Goal: Task Accomplishment & Management: Use online tool/utility

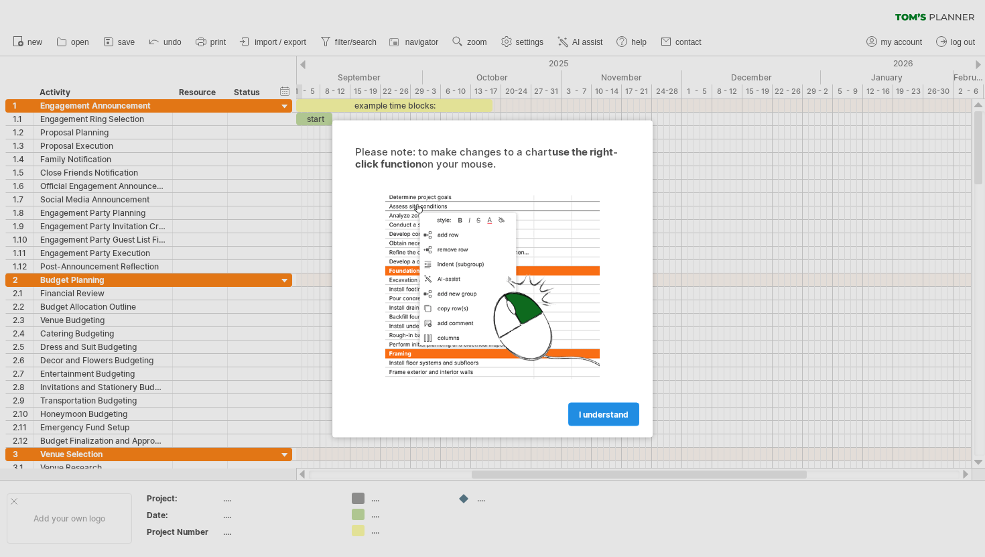
click at [601, 416] on span "I understand" at bounding box center [604, 414] width 50 height 10
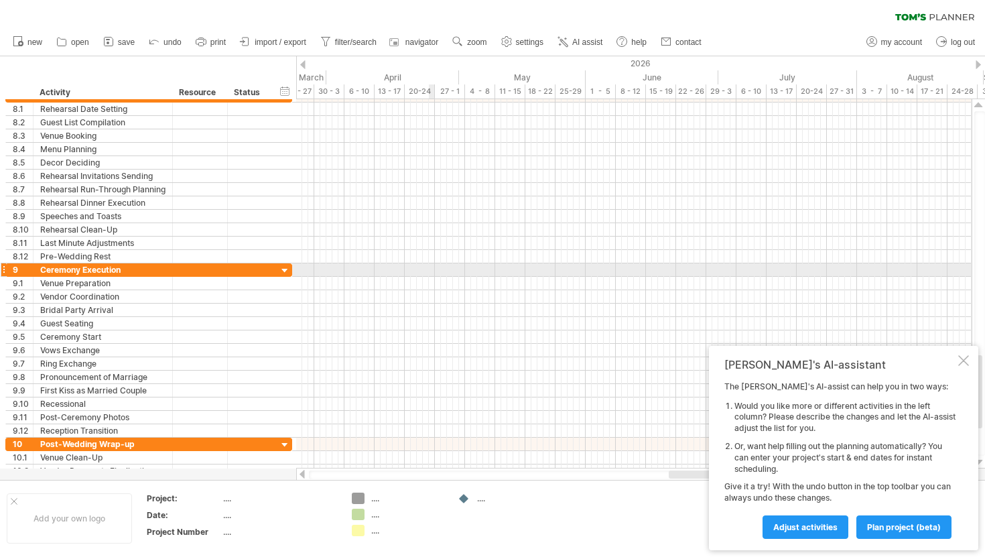
click at [432, 272] on div at bounding box center [634, 269] width 676 height 13
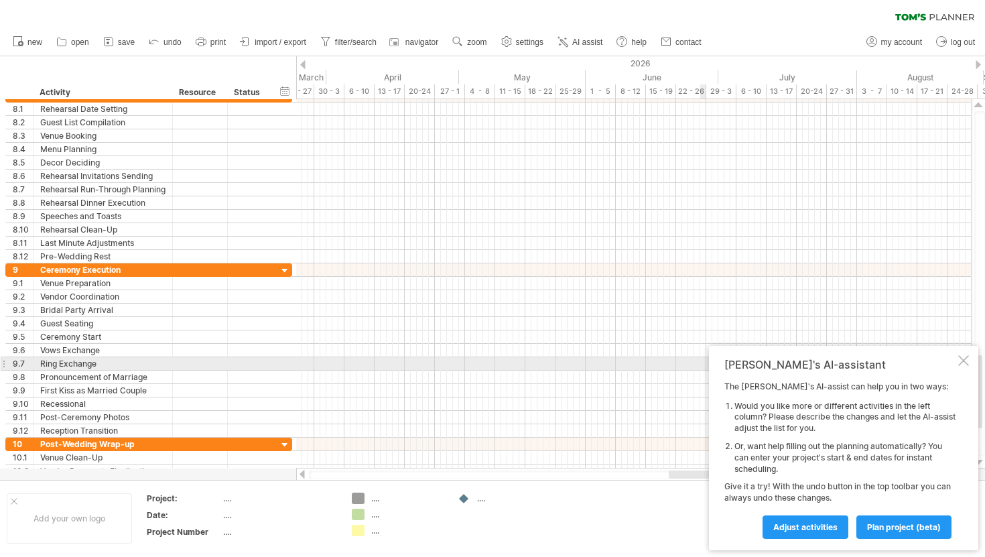
click at [965, 363] on div at bounding box center [963, 360] width 11 height 11
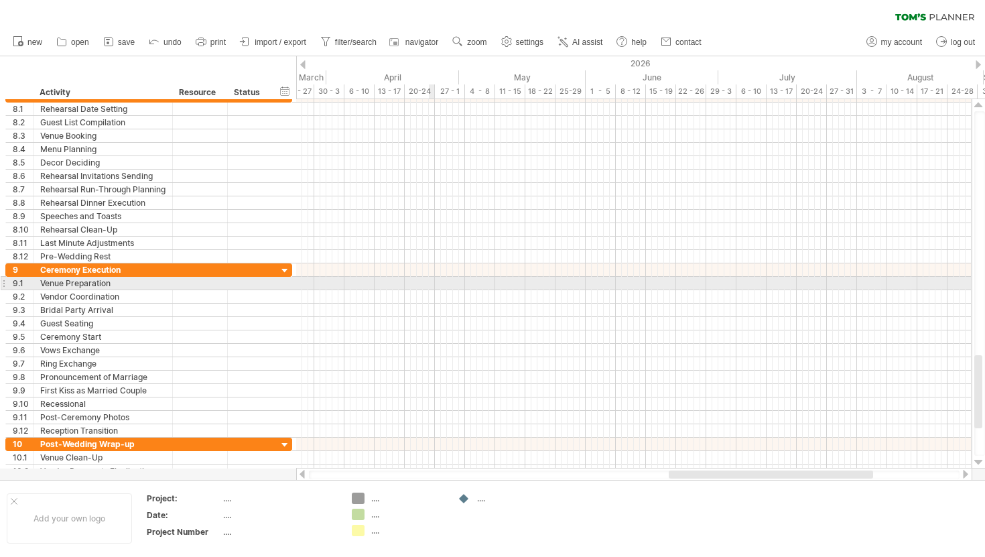
click at [431, 280] on div at bounding box center [634, 283] width 676 height 13
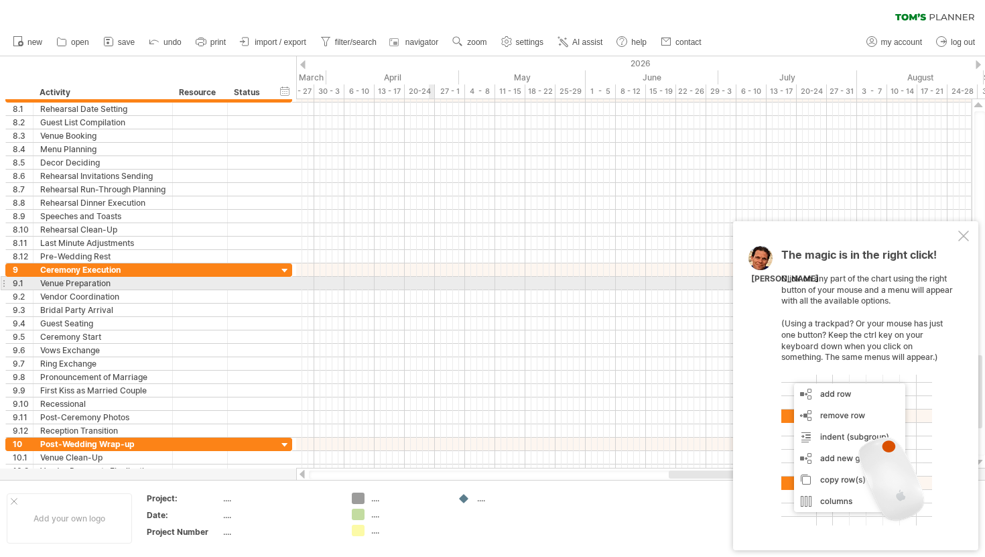
click at [431, 280] on div at bounding box center [634, 283] width 676 height 13
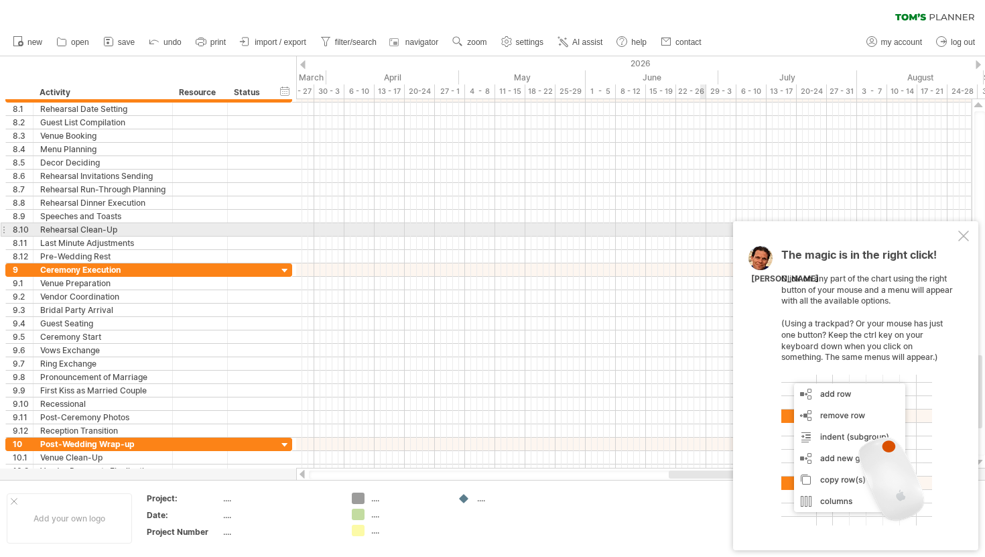
click at [966, 235] on div at bounding box center [963, 236] width 11 height 11
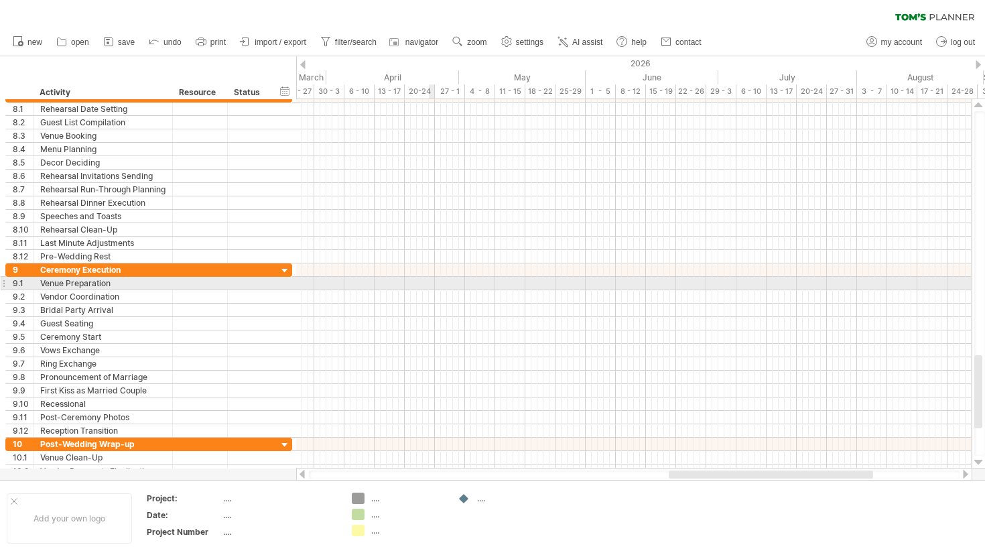
click at [431, 282] on div at bounding box center [634, 283] width 676 height 13
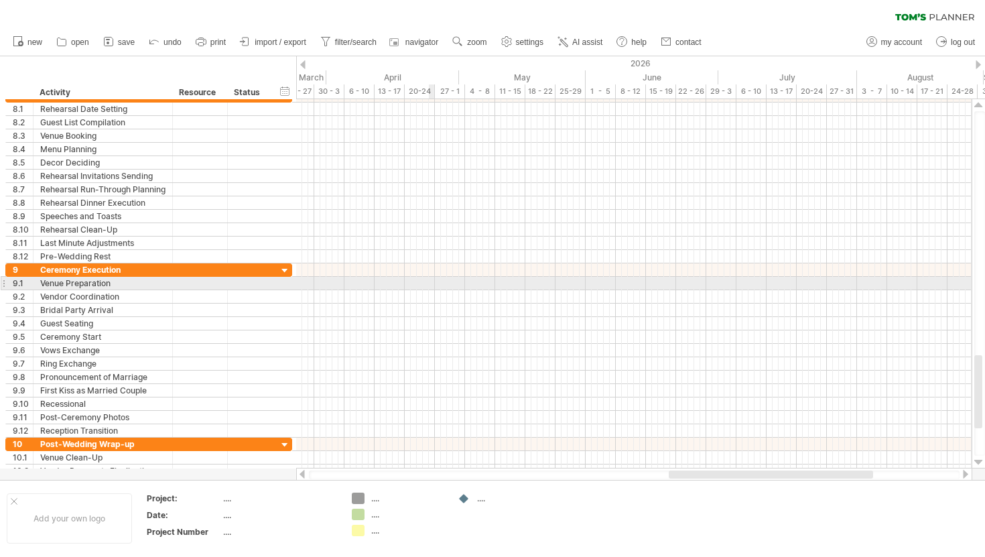
click at [431, 282] on div at bounding box center [634, 283] width 676 height 13
click at [424, 282] on div at bounding box center [634, 283] width 676 height 13
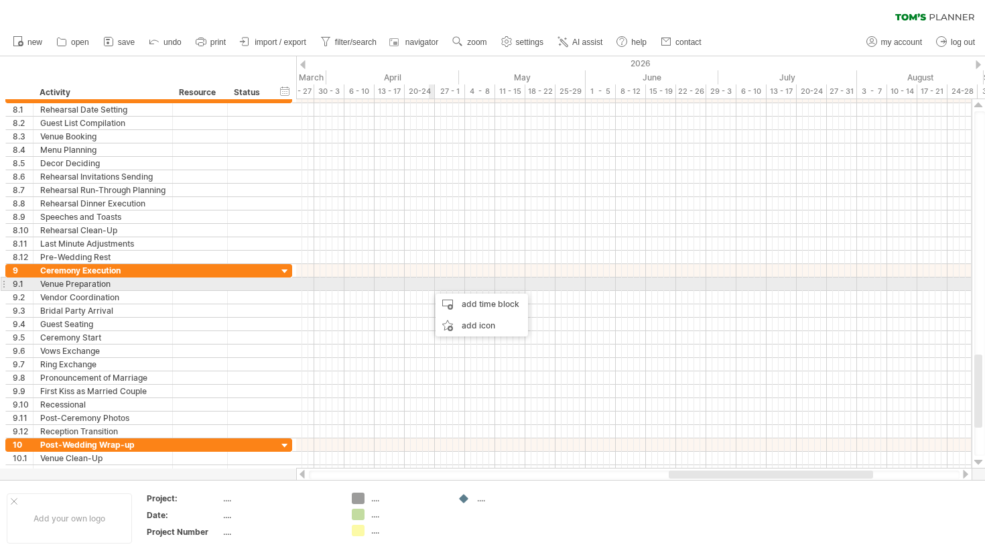
click at [429, 287] on div at bounding box center [634, 283] width 676 height 13
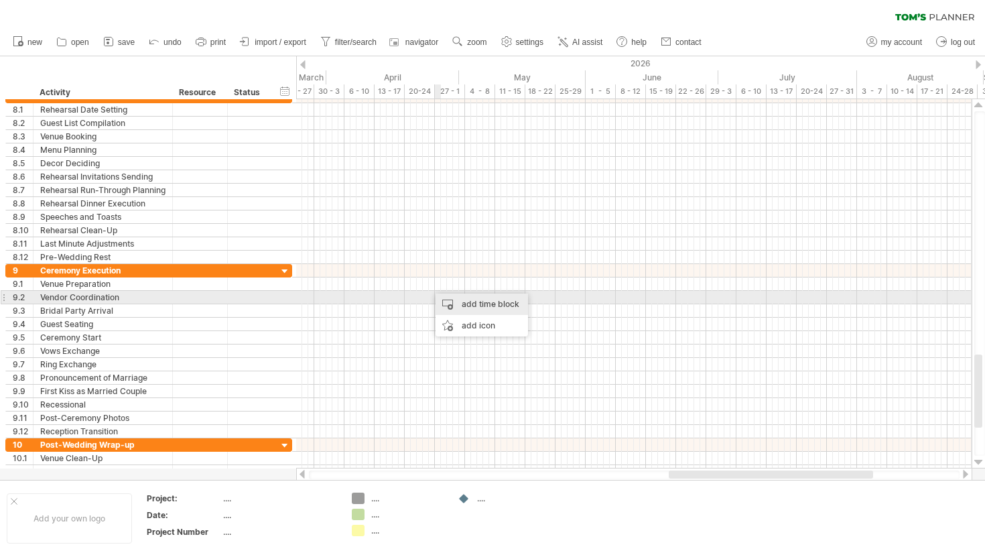
click at [456, 302] on div "add time block" at bounding box center [482, 304] width 92 height 21
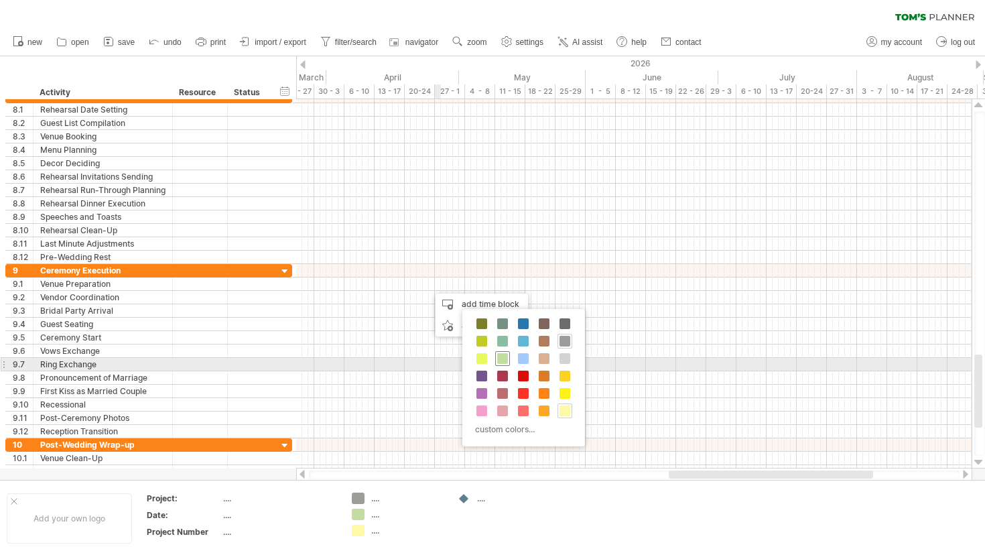
click at [503, 361] on span at bounding box center [502, 358] width 11 height 11
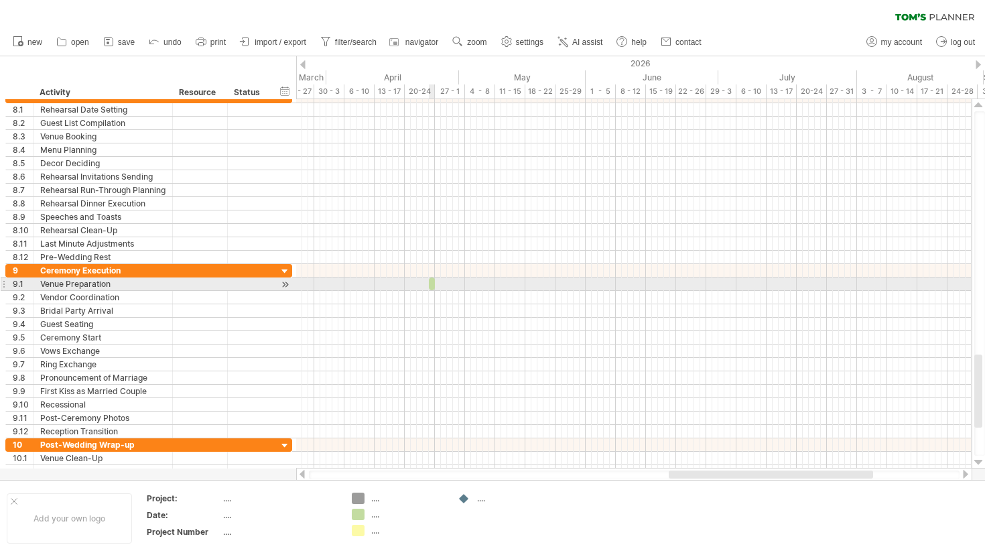
click at [432, 284] on span at bounding box center [434, 283] width 5 height 13
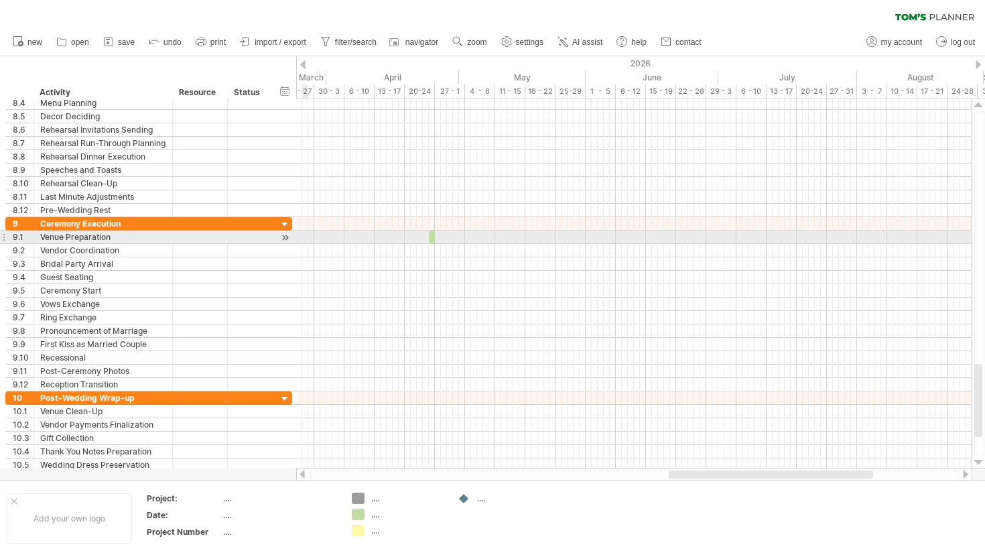
click at [285, 237] on div at bounding box center [285, 238] width 13 height 14
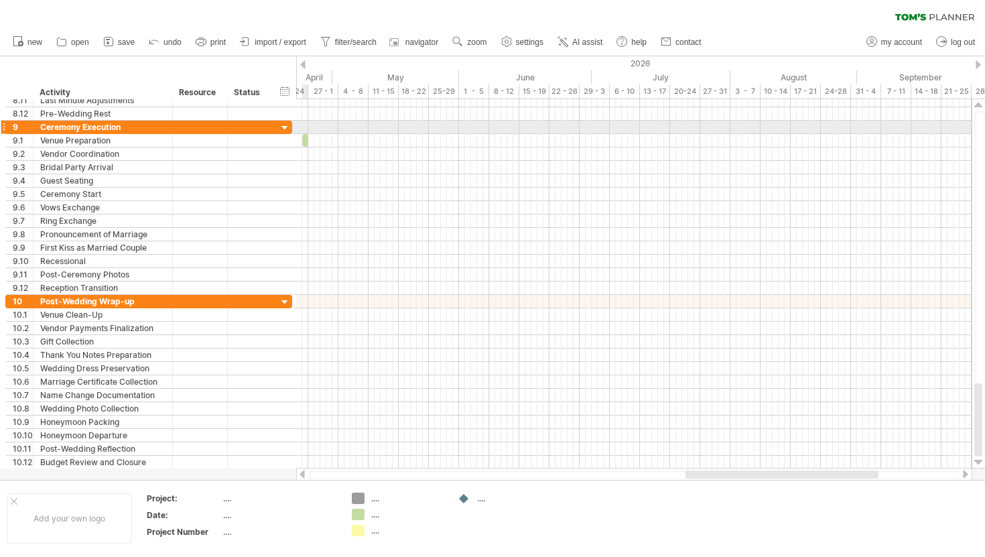
click at [286, 127] on div at bounding box center [285, 128] width 13 height 13
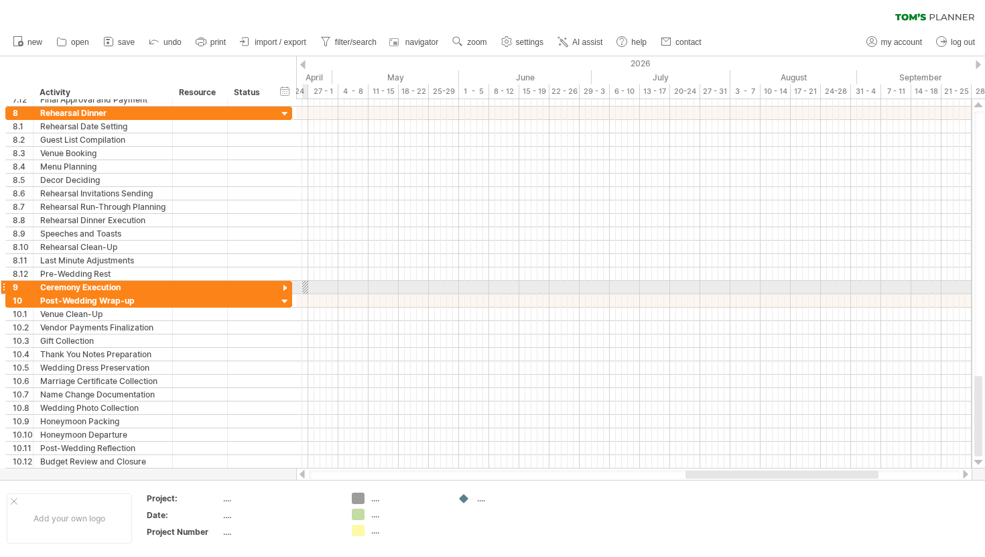
click at [288, 287] on div at bounding box center [285, 288] width 13 height 13
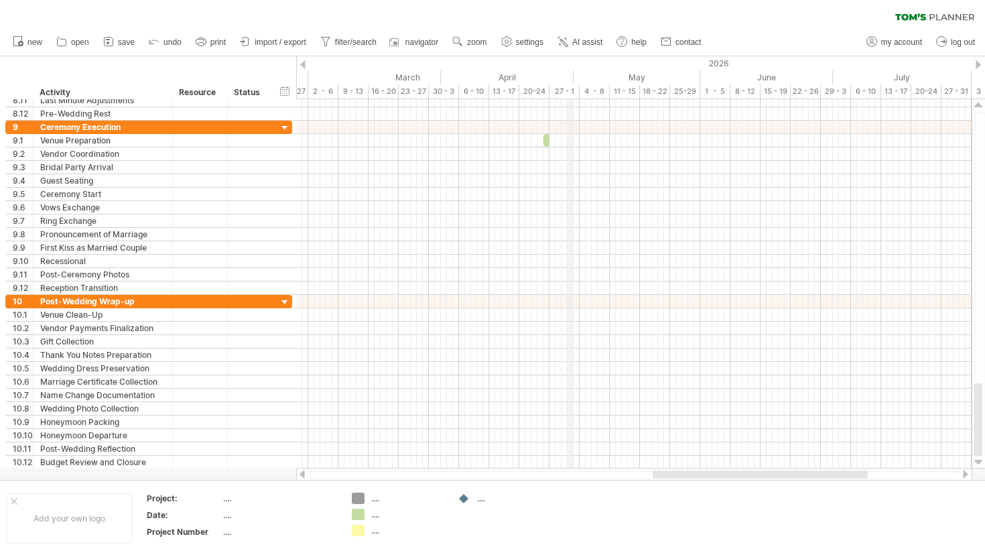
drag, startPoint x: 495, startPoint y: 76, endPoint x: 572, endPoint y: 72, distance: 77.2
click at [525, 46] on span "settings" at bounding box center [529, 42] width 27 height 9
select select "*"
select select "**"
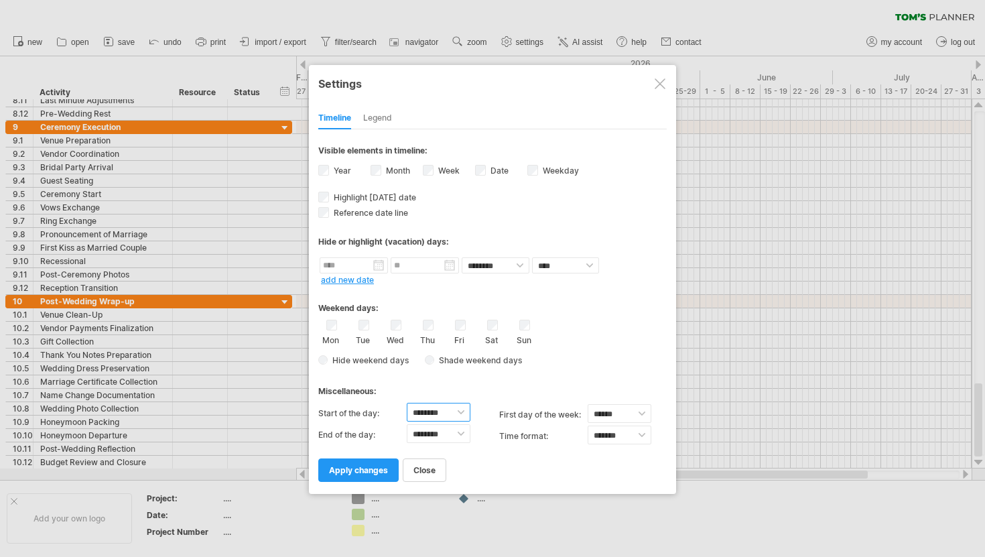
click at [462, 410] on select "******** ******** ******** ******** ******** ******** ******** ******** *******…" at bounding box center [439, 412] width 64 height 19
select select "*"
click at [407, 403] on select "******** ******** ******** ******** ******** ******** ******** ******** *******…" at bounding box center [439, 412] width 64 height 19
click at [462, 431] on select "******** ******** ******** ******** ******** ******** ******** ******** *******…" at bounding box center [439, 433] width 64 height 19
select select "**"
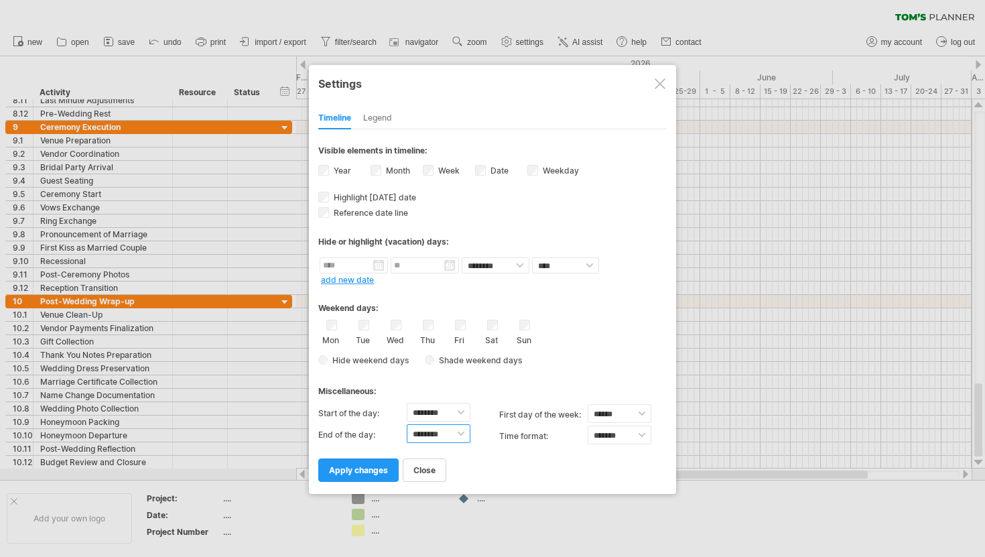
click at [407, 424] on select "******** ******** ******** ******** ******** ******** ******** ******** *******…" at bounding box center [439, 433] width 64 height 19
click at [377, 469] on span "apply changes" at bounding box center [358, 470] width 59 height 10
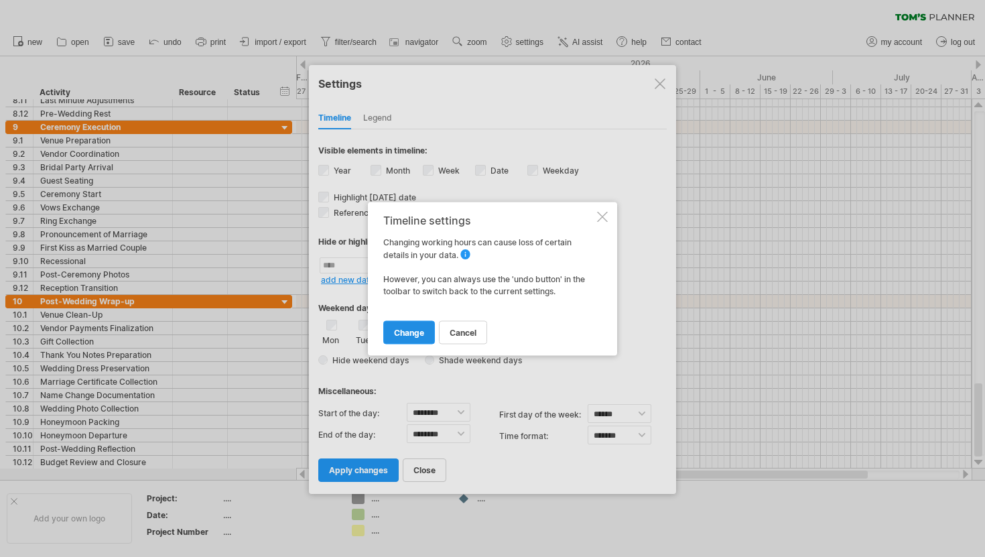
click at [413, 326] on link "change" at bounding box center [409, 331] width 52 height 23
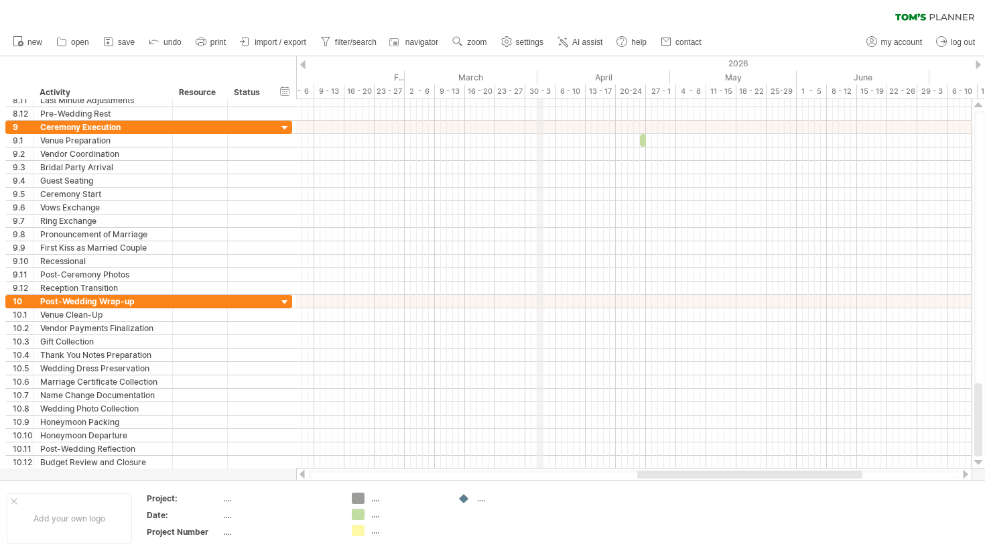
drag, startPoint x: 440, startPoint y: 77, endPoint x: 538, endPoint y: 74, distance: 98.6
click at [538, 74] on div "April" at bounding box center [604, 77] width 133 height 14
click at [462, 44] on rect at bounding box center [460, 44] width 3 height 3
click at [497, 104] on div "Day" at bounding box center [506, 104] width 74 height 21
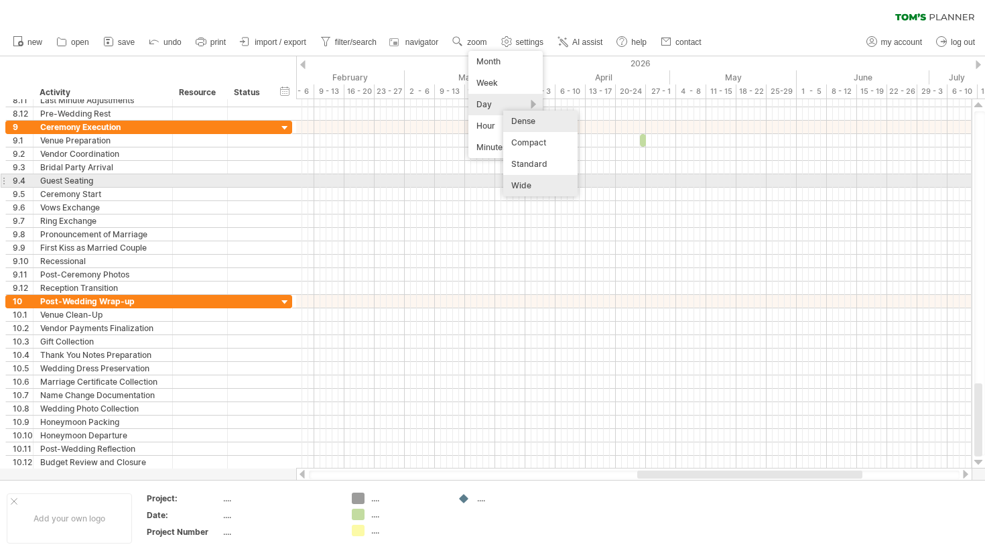
click at [517, 184] on div "Wide" at bounding box center [540, 185] width 74 height 21
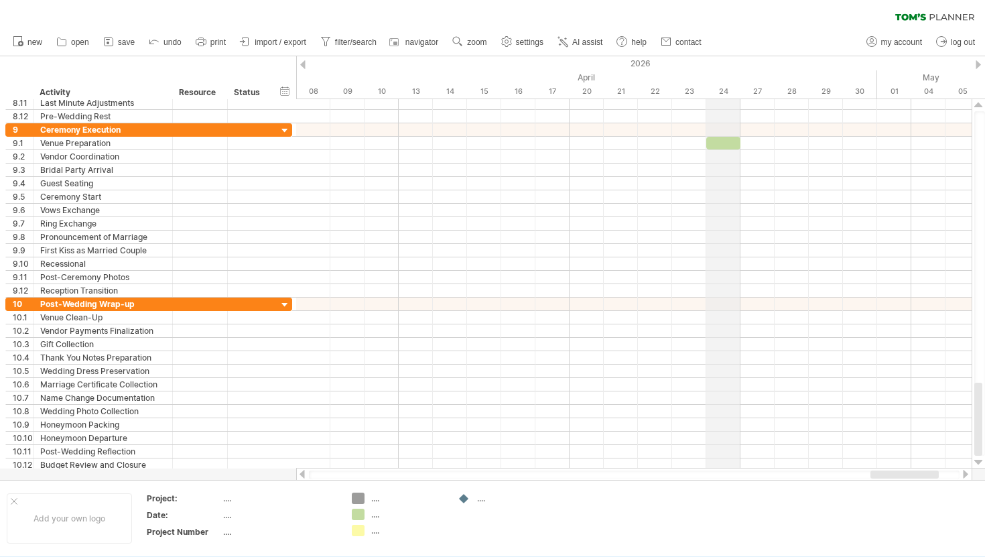
click at [729, 95] on div "24" at bounding box center [723, 91] width 34 height 14
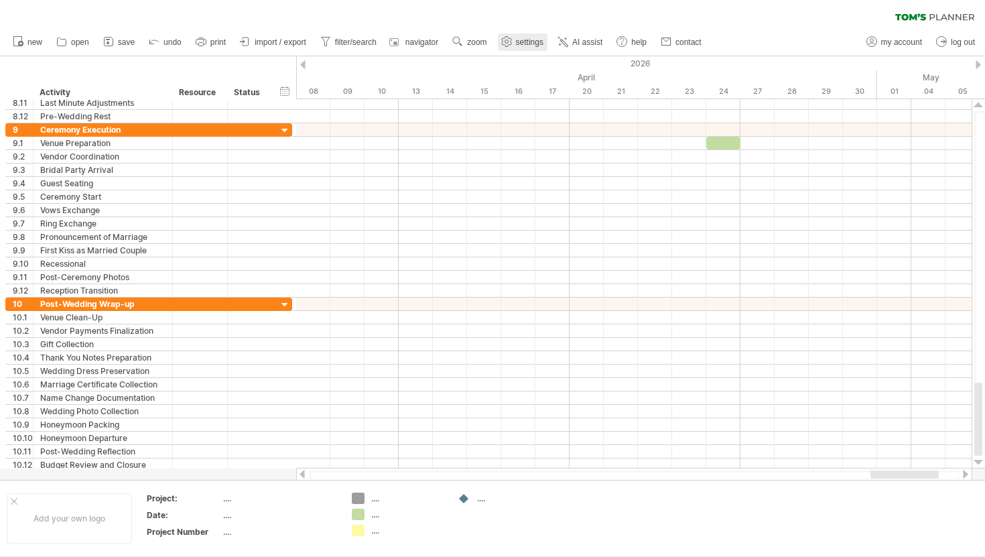
click at [535, 44] on span "settings" at bounding box center [529, 42] width 27 height 9
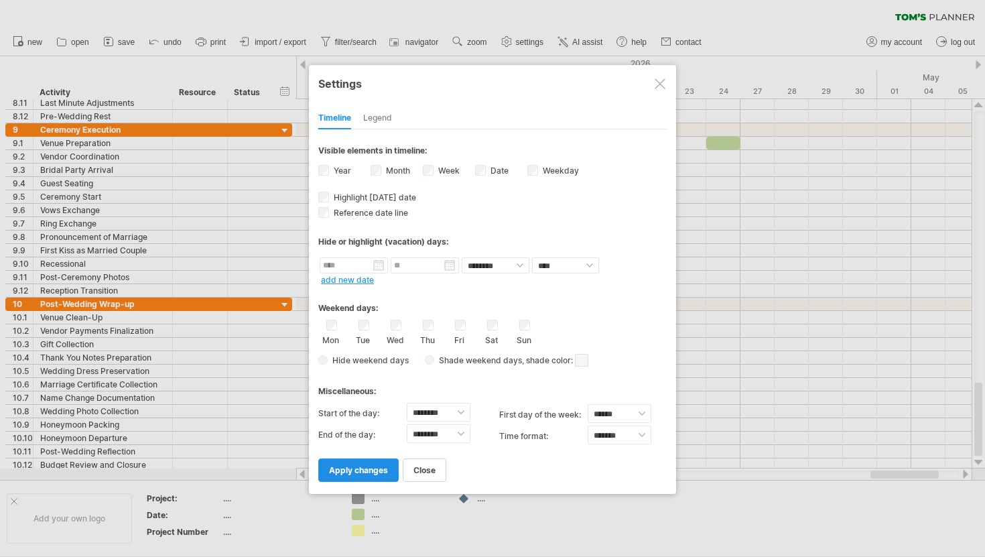
click at [373, 470] on span "apply changes" at bounding box center [358, 470] width 59 height 10
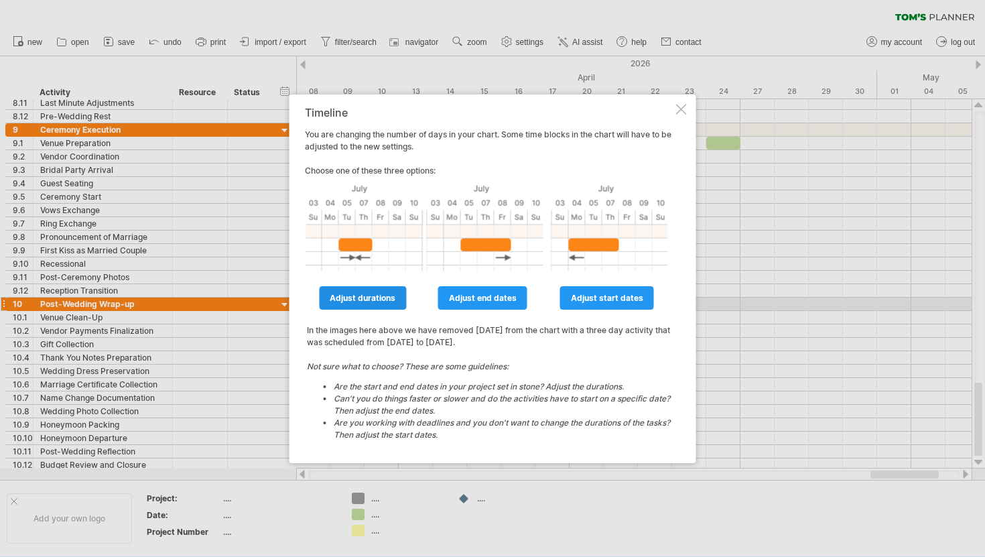
click at [389, 300] on span "adjust durations" at bounding box center [363, 298] width 66 height 10
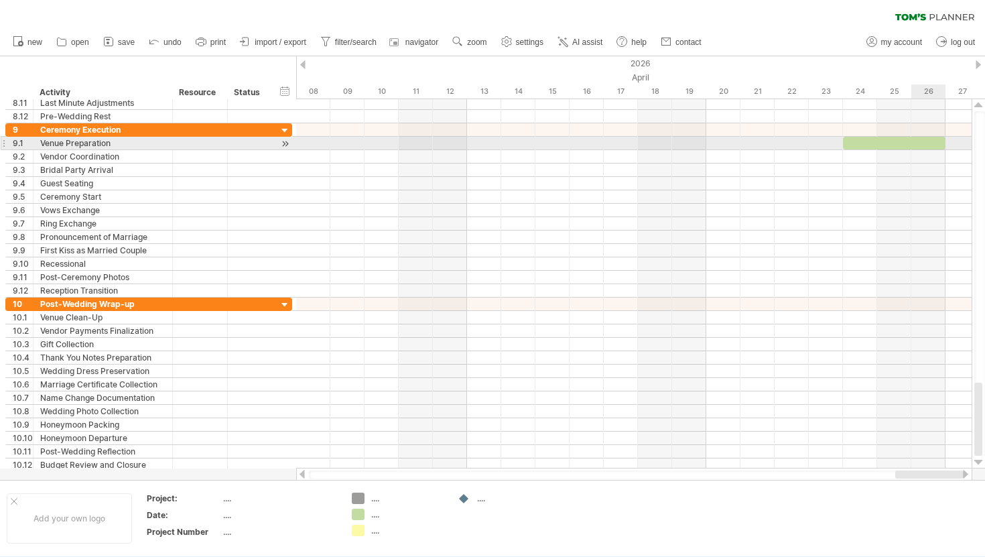
click at [930, 143] on div at bounding box center [894, 143] width 103 height 13
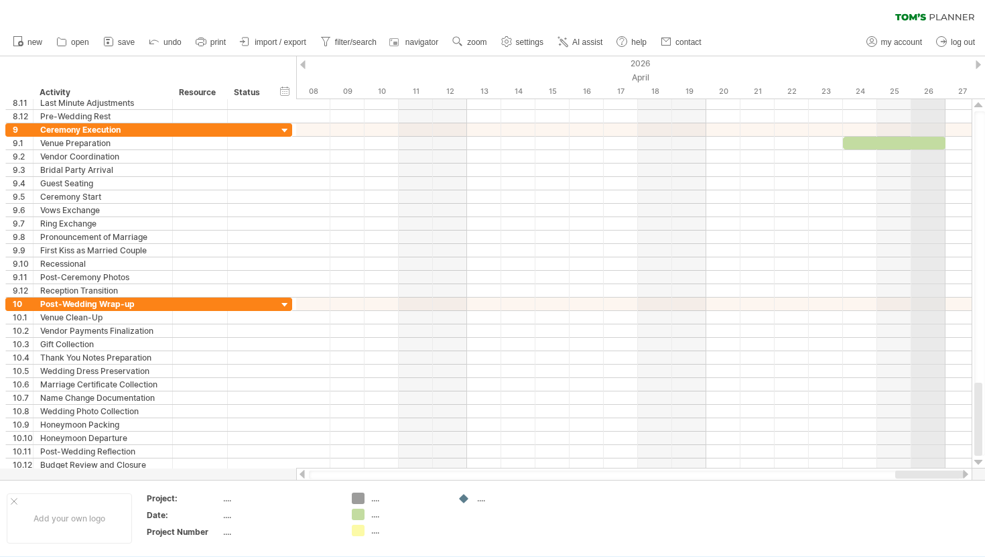
click at [926, 87] on div "26" at bounding box center [929, 91] width 34 height 14
click at [928, 94] on div "26" at bounding box center [929, 91] width 34 height 14
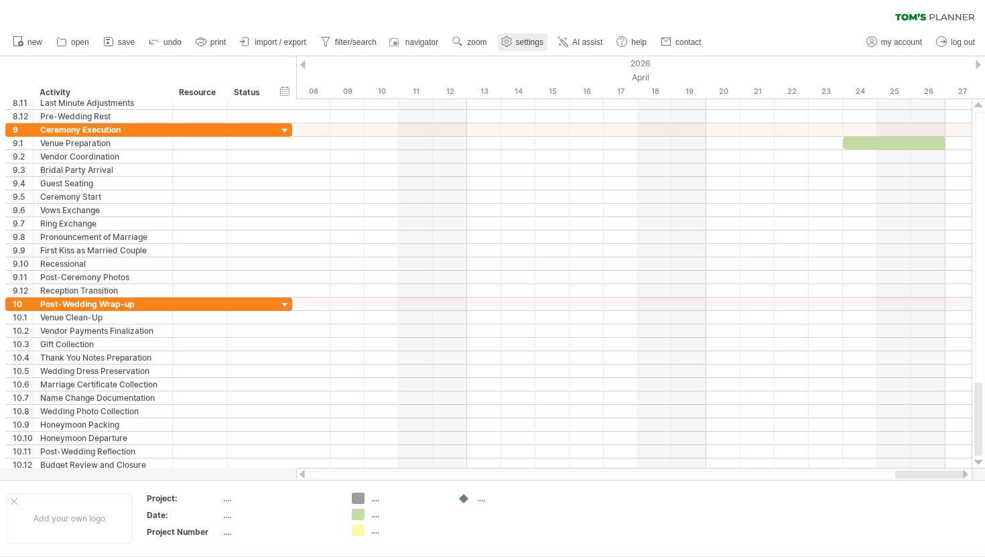
click at [525, 44] on span "settings" at bounding box center [529, 42] width 27 height 9
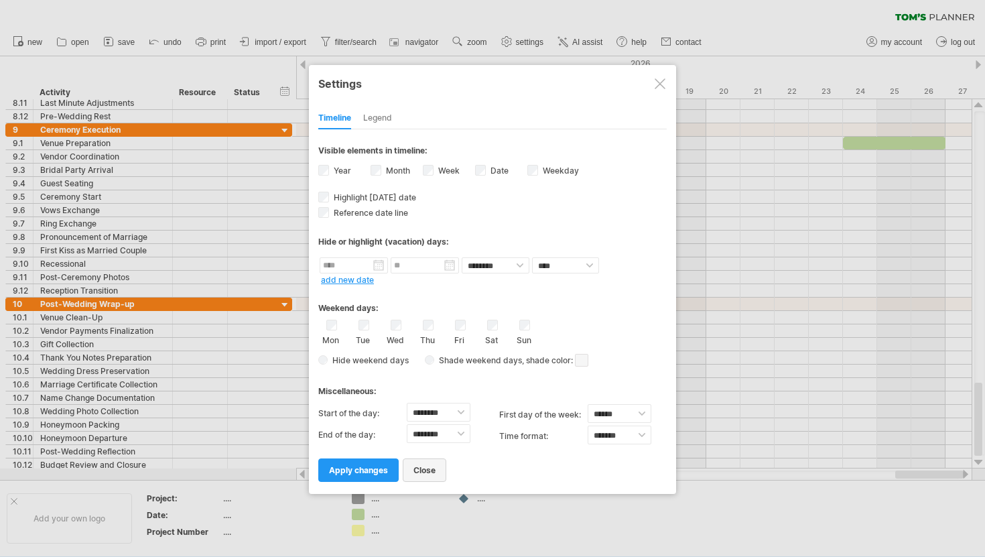
click at [424, 467] on span "close" at bounding box center [425, 470] width 22 height 10
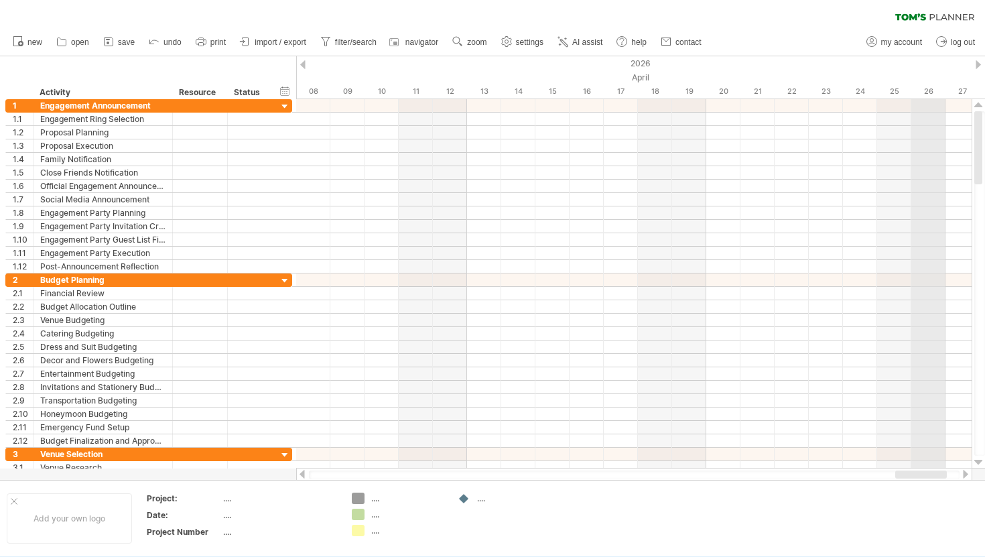
click at [930, 92] on div "26" at bounding box center [929, 91] width 34 height 14
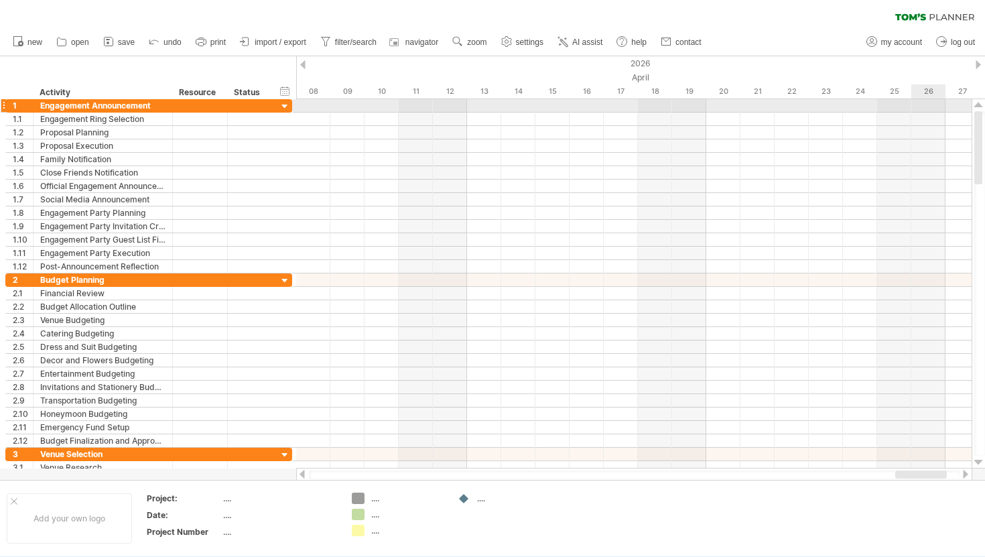
click at [930, 103] on div at bounding box center [634, 105] width 676 height 13
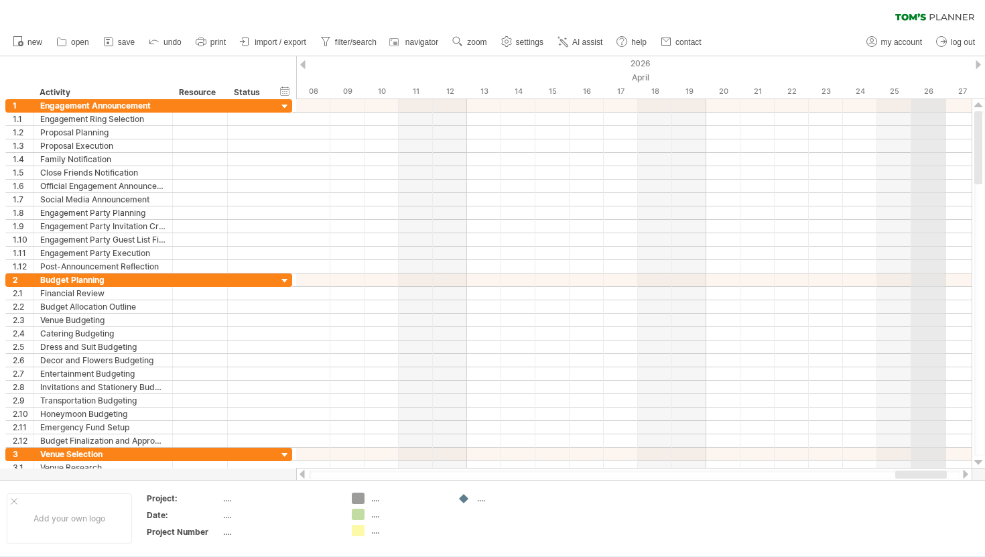
click at [930, 92] on div "26" at bounding box center [929, 91] width 34 height 14
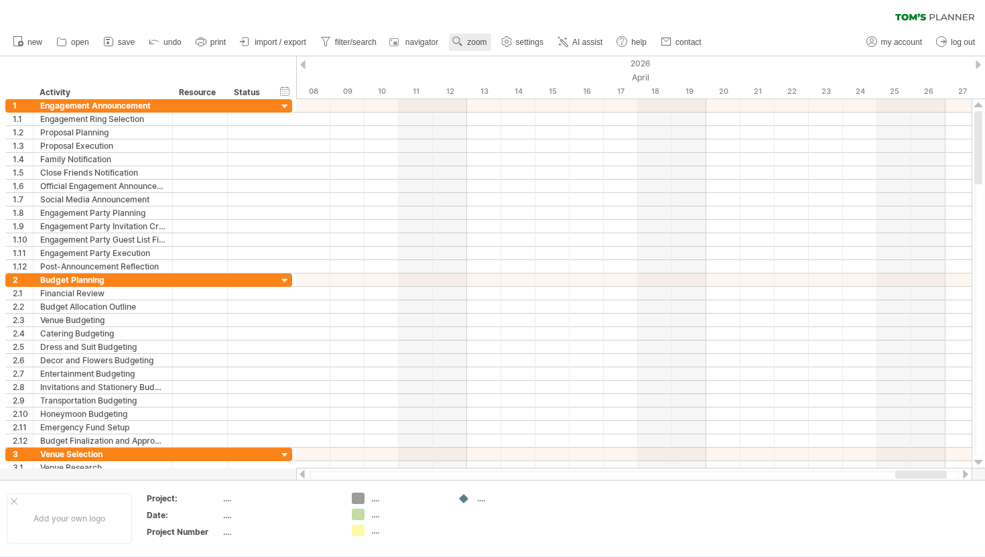
click at [469, 48] on link "zoom" at bounding box center [470, 42] width 42 height 17
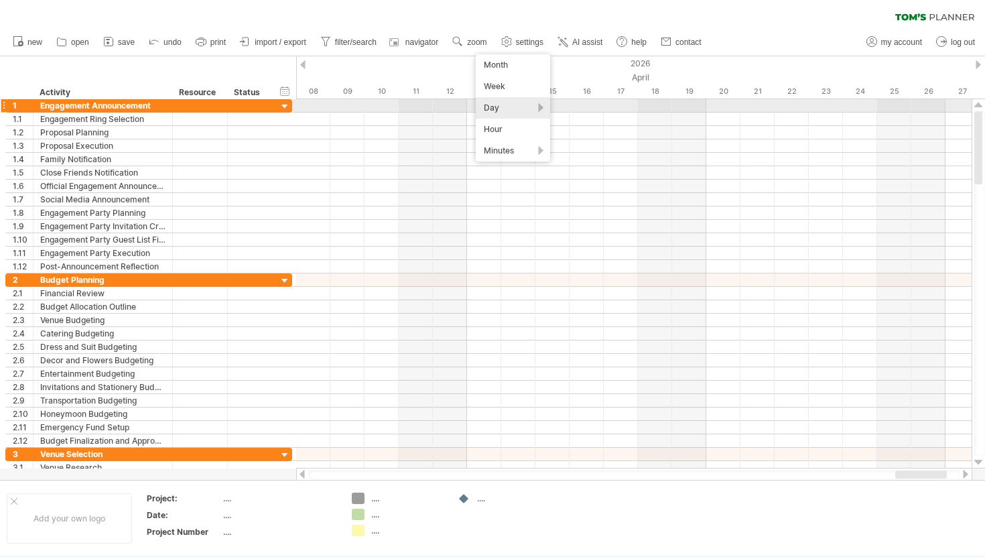
click at [527, 107] on div "Day" at bounding box center [513, 107] width 74 height 21
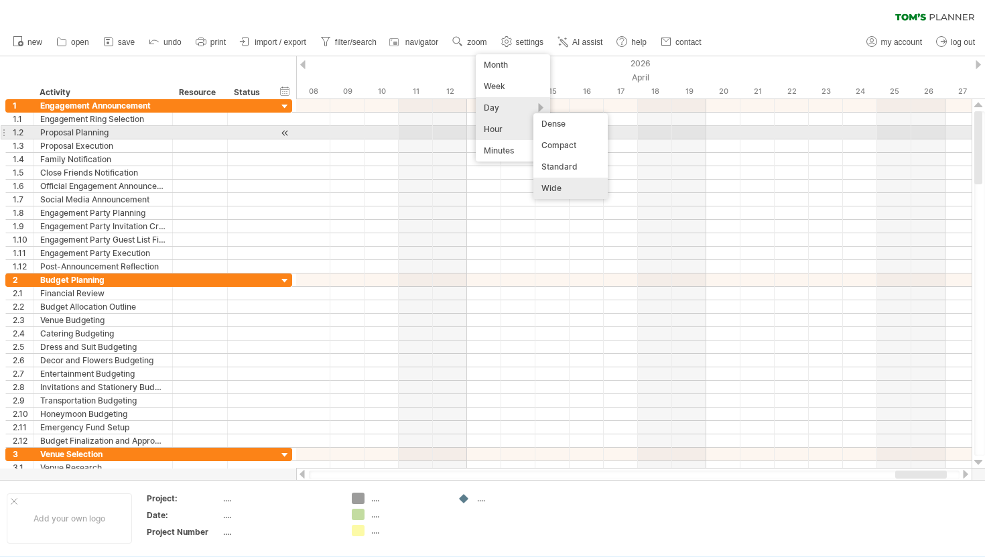
click at [515, 130] on div "Hour" at bounding box center [513, 129] width 74 height 21
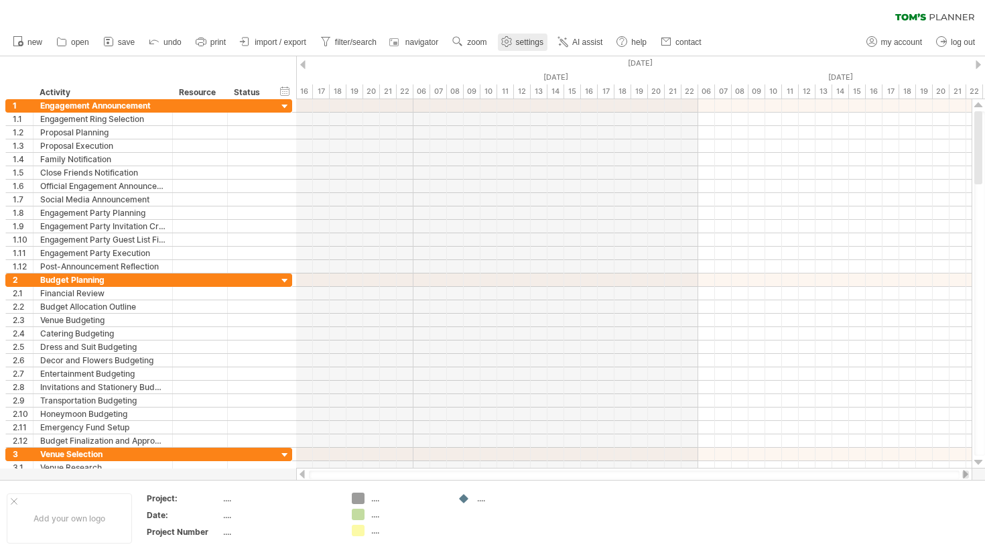
click at [521, 45] on span "settings" at bounding box center [529, 42] width 27 height 9
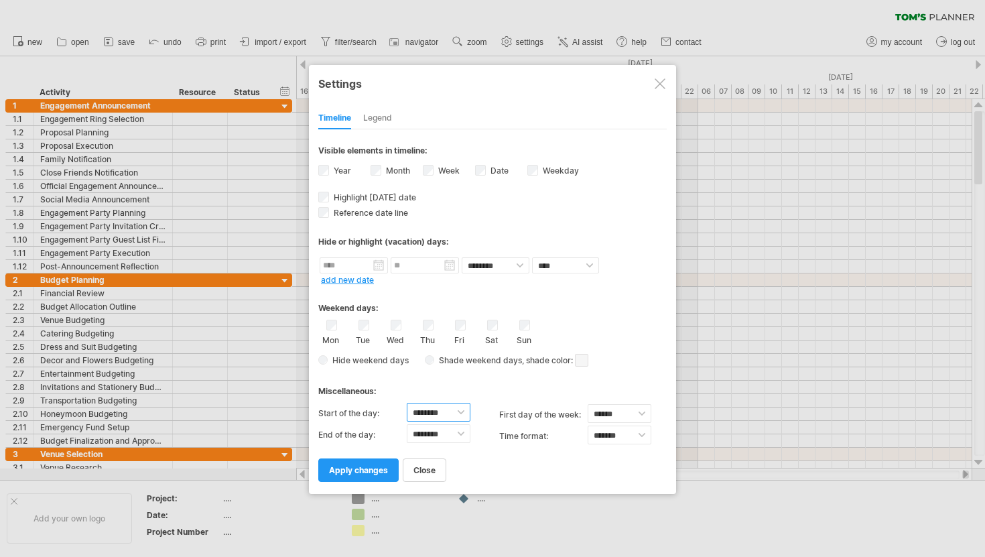
click at [460, 410] on select "******** ******** ******** ******** ******** ******** ******** ******** *******…" at bounding box center [439, 412] width 64 height 19
select select "*"
click at [407, 403] on select "******** ******** ******** ******** ******** ******** ******** ******** *******…" at bounding box center [439, 412] width 64 height 19
click at [463, 429] on select "******** ******** ******** ******** ******** ******** ******** ******** *******…" at bounding box center [439, 433] width 64 height 19
select select "**"
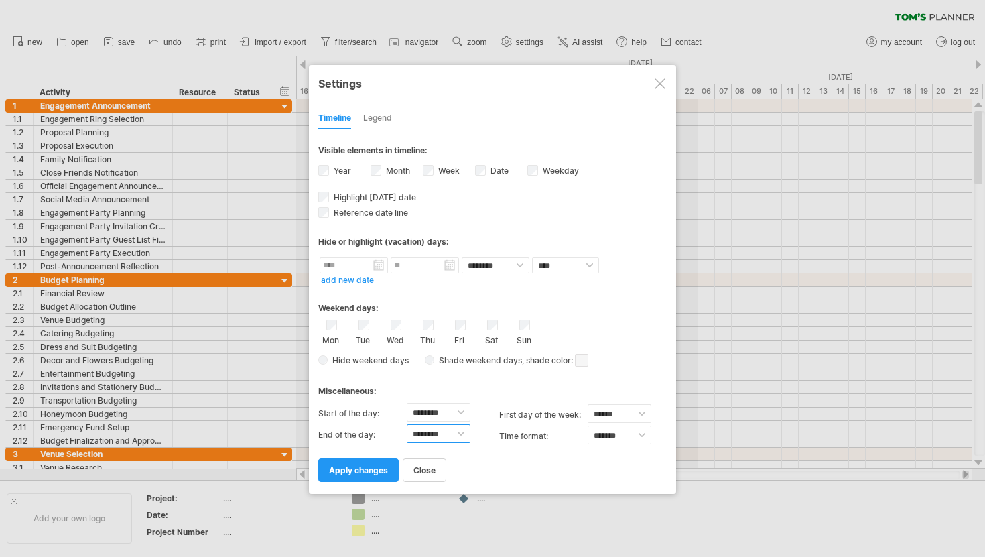
click at [407, 424] on select "******** ******** ******** ******** ******** ******** ******** ******** *******…" at bounding box center [439, 433] width 64 height 19
click at [381, 469] on span "apply changes" at bounding box center [358, 470] width 59 height 10
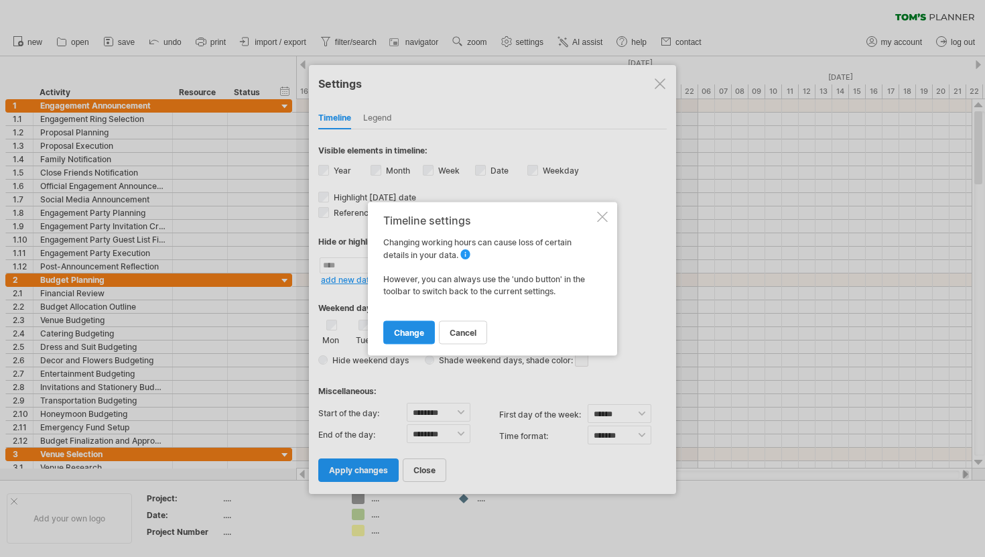
click at [423, 334] on span "change" at bounding box center [409, 332] width 30 height 10
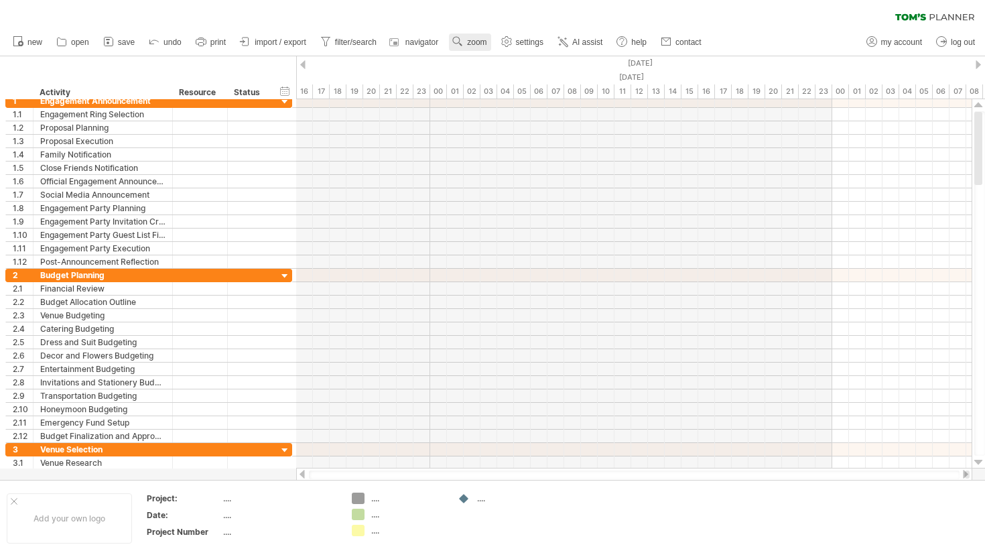
click at [483, 46] on span "zoom" at bounding box center [476, 42] width 19 height 9
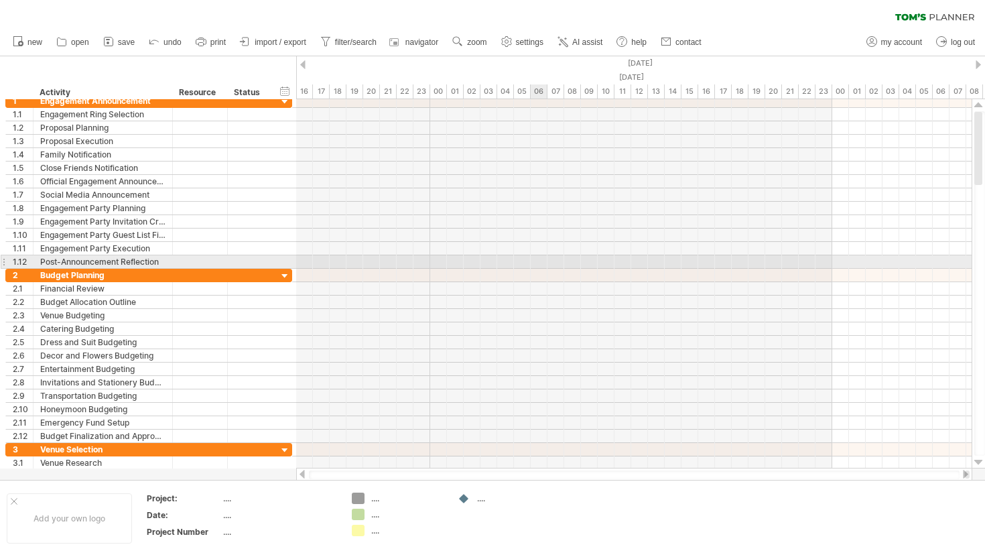
click at [544, 263] on div at bounding box center [634, 261] width 676 height 13
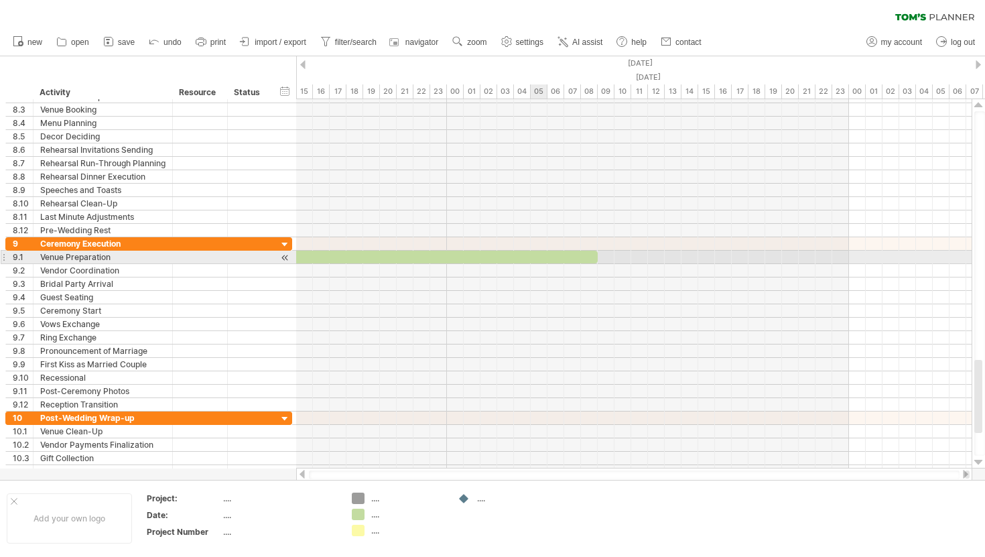
click at [532, 257] on div at bounding box center [170, 257] width 855 height 13
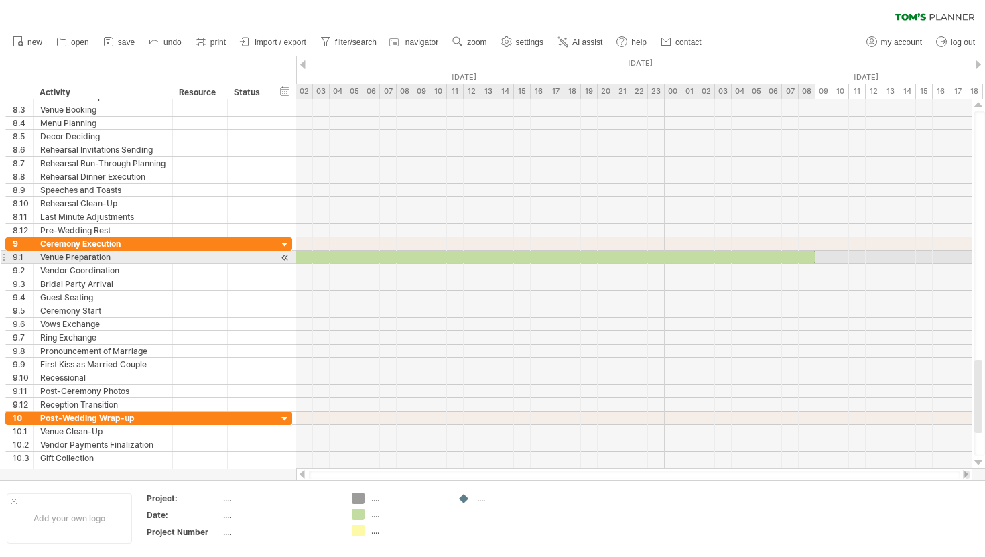
click at [445, 251] on div at bounding box center [388, 257] width 855 height 13
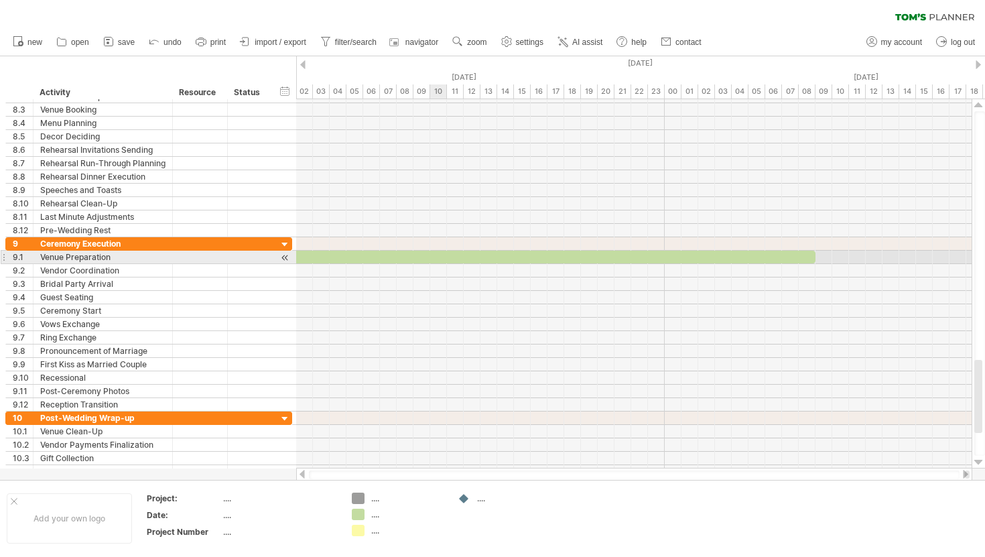
click at [436, 256] on div at bounding box center [388, 257] width 855 height 13
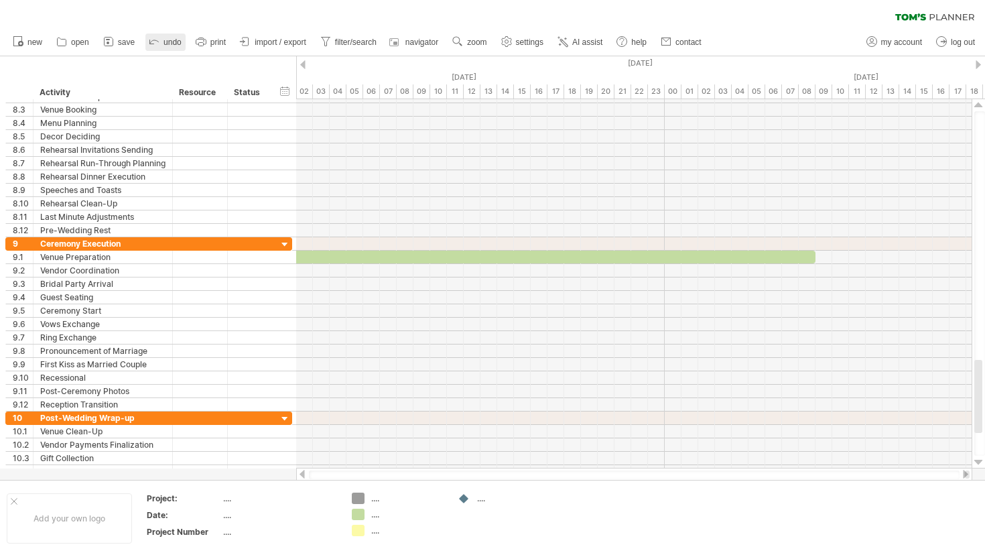
click at [174, 42] on span "undo" at bounding box center [173, 42] width 18 height 9
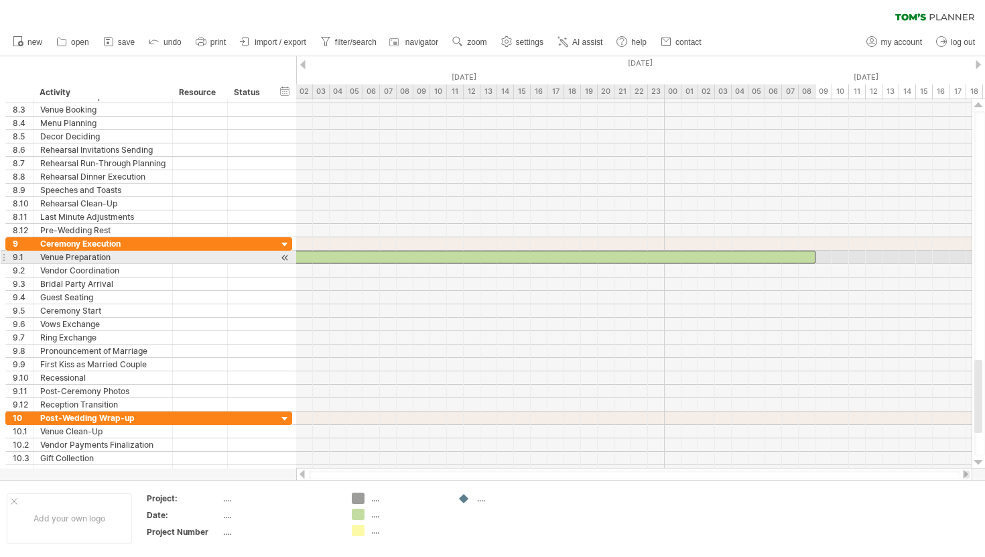
click at [399, 259] on div at bounding box center [388, 257] width 855 height 13
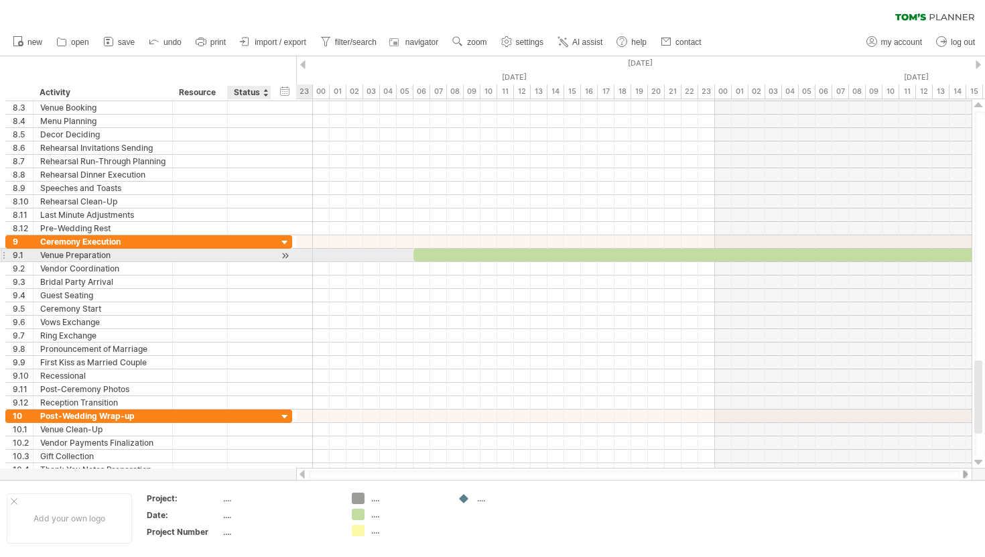
click at [289, 255] on div at bounding box center [285, 256] width 13 height 14
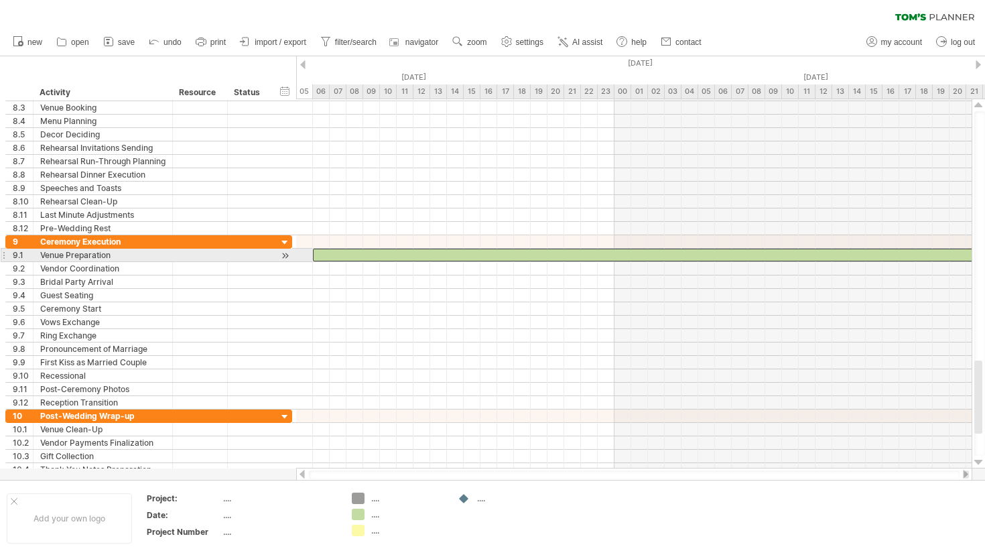
click at [328, 251] on div at bounding box center [740, 255] width 855 height 13
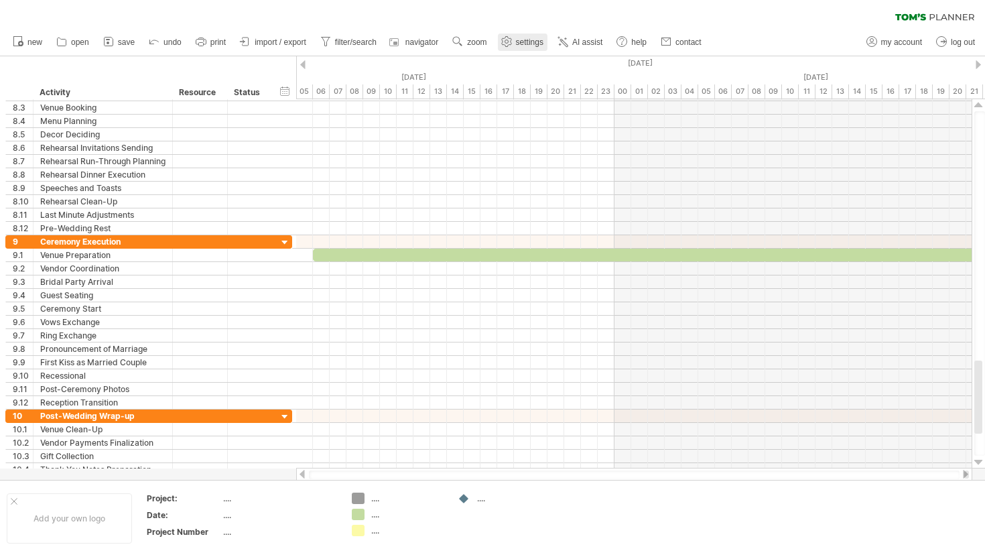
click at [530, 40] on span "settings" at bounding box center [529, 42] width 27 height 9
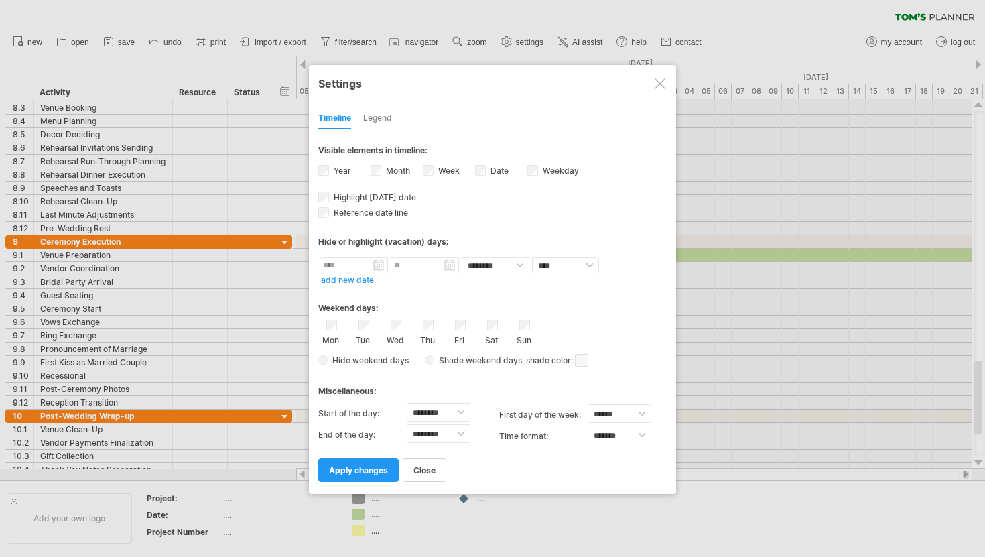
click at [688, 253] on div at bounding box center [492, 278] width 985 height 557
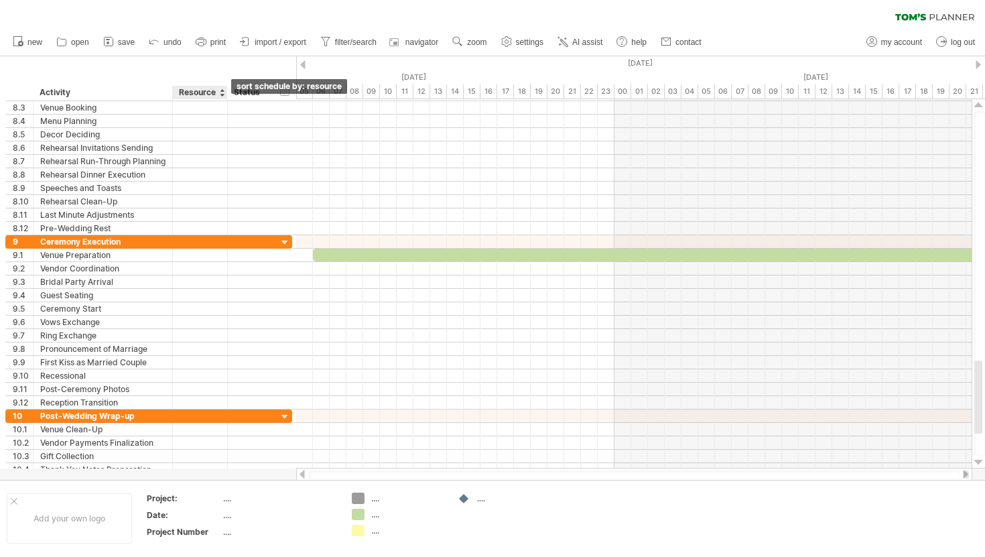
click at [222, 92] on div at bounding box center [221, 92] width 5 height 13
click at [256, 91] on div "Status" at bounding box center [248, 92] width 29 height 13
click at [255, 92] on input "******" at bounding box center [248, 92] width 29 height 13
click at [268, 94] on div at bounding box center [270, 92] width 5 height 13
click at [265, 95] on div at bounding box center [265, 92] width 5 height 13
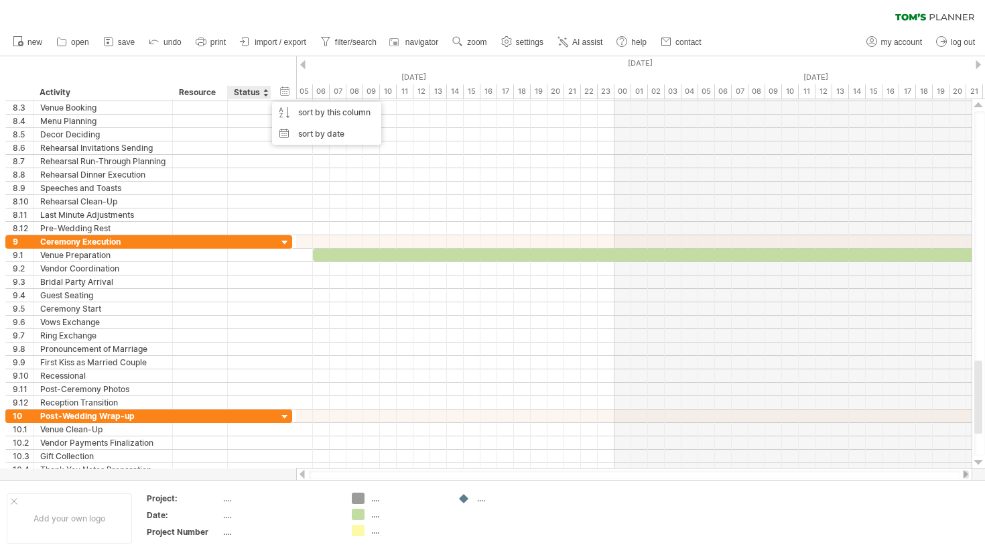
click at [265, 94] on div at bounding box center [265, 92] width 5 height 13
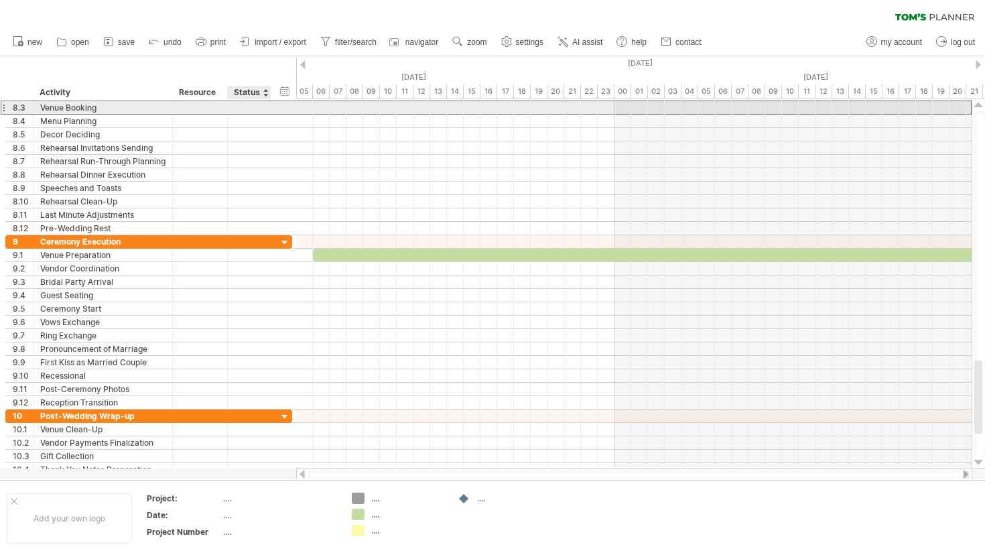
click at [253, 108] on div at bounding box center [249, 107] width 29 height 13
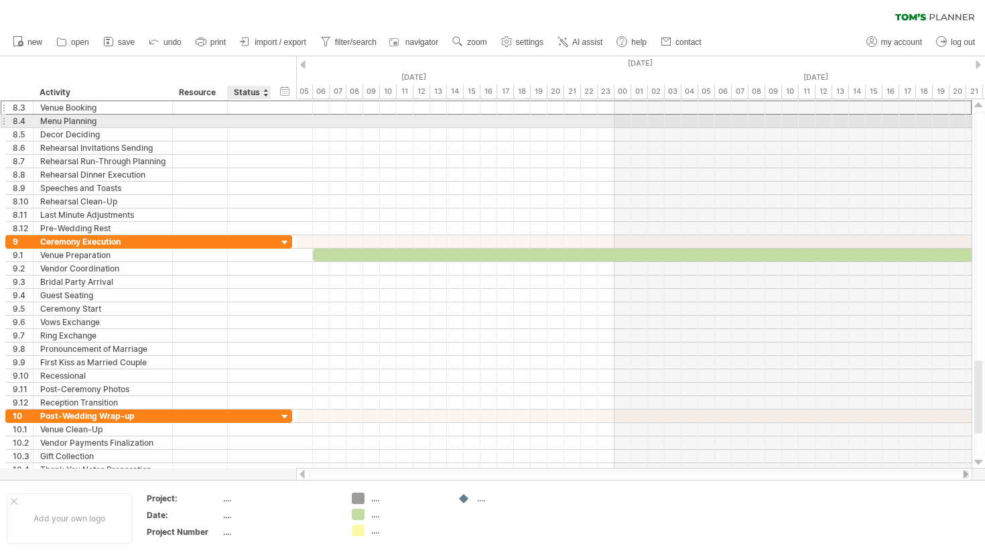
click at [253, 119] on div at bounding box center [249, 121] width 29 height 13
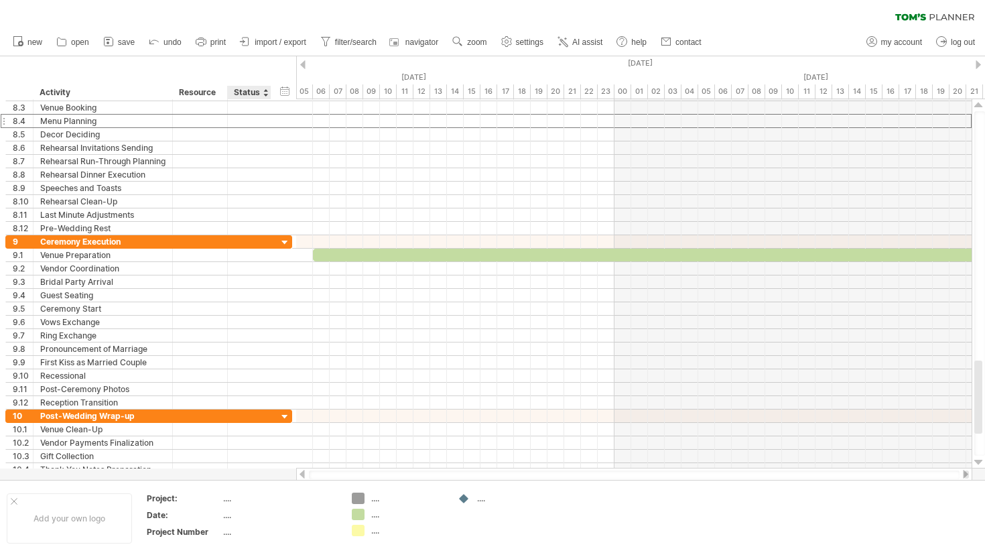
click at [259, 94] on div "Status" at bounding box center [248, 92] width 29 height 13
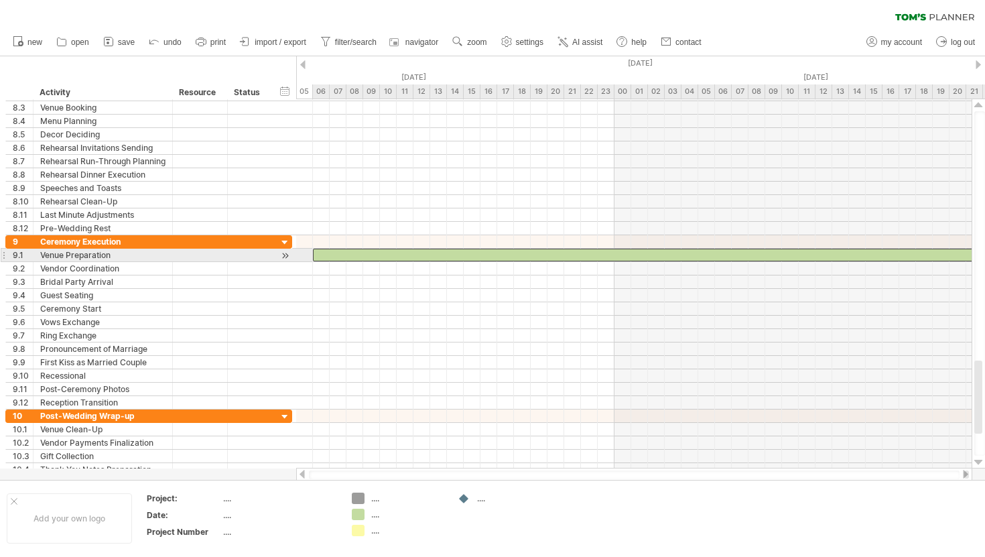
click at [346, 258] on div at bounding box center [740, 255] width 855 height 13
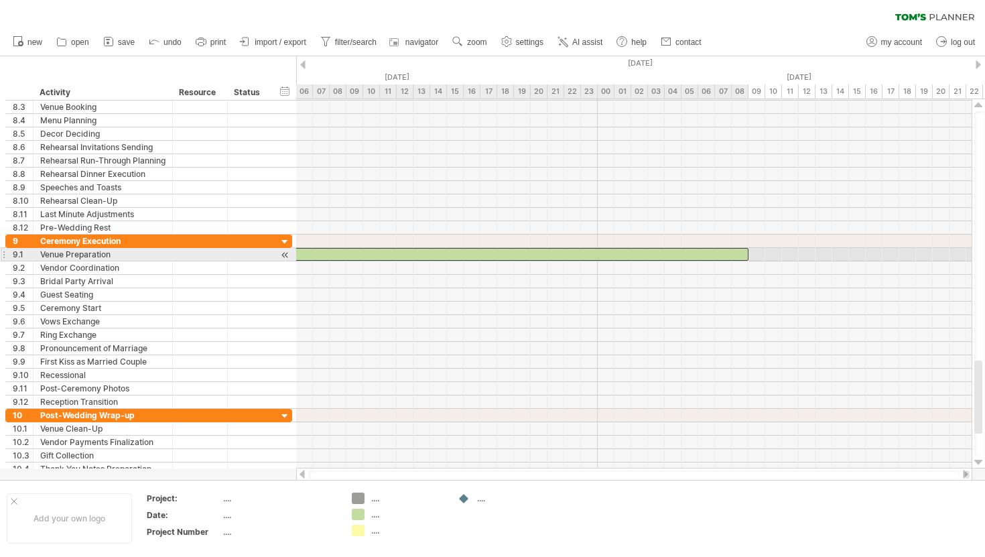
click at [700, 256] on div at bounding box center [321, 254] width 855 height 13
click at [482, 254] on div at bounding box center [321, 254] width 855 height 13
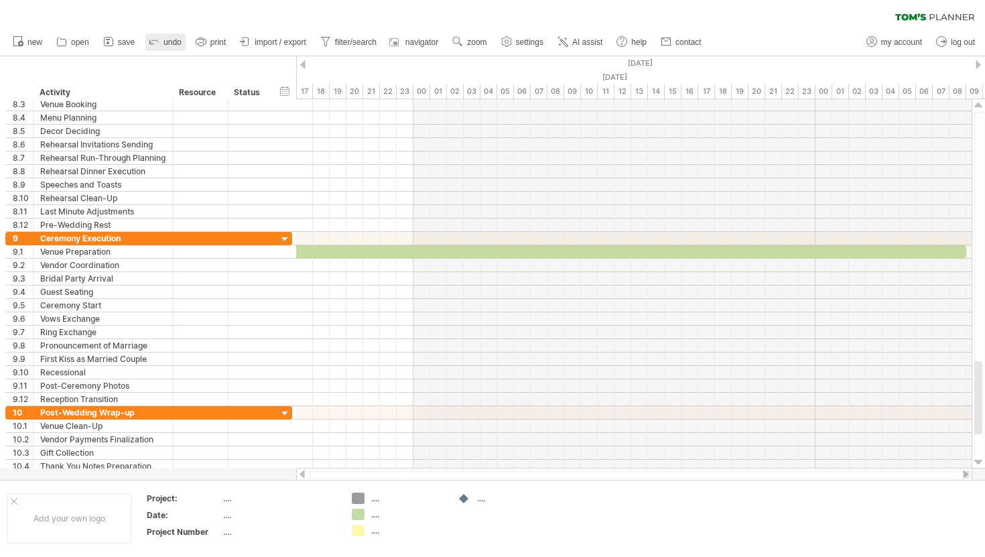
click at [181, 38] on span "undo" at bounding box center [173, 42] width 18 height 9
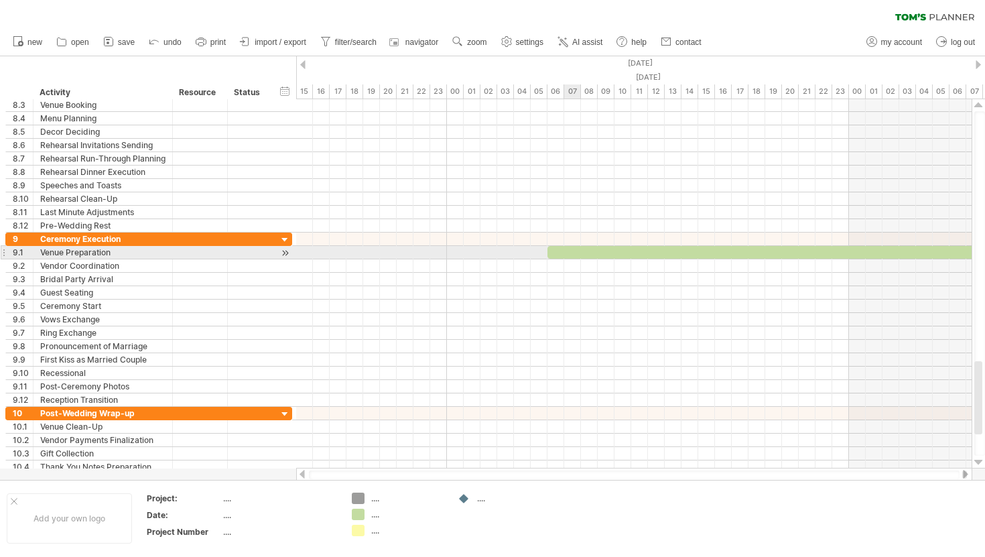
click at [567, 254] on div at bounding box center [975, 252] width 855 height 13
click at [377, 517] on div "...." at bounding box center [407, 514] width 73 height 11
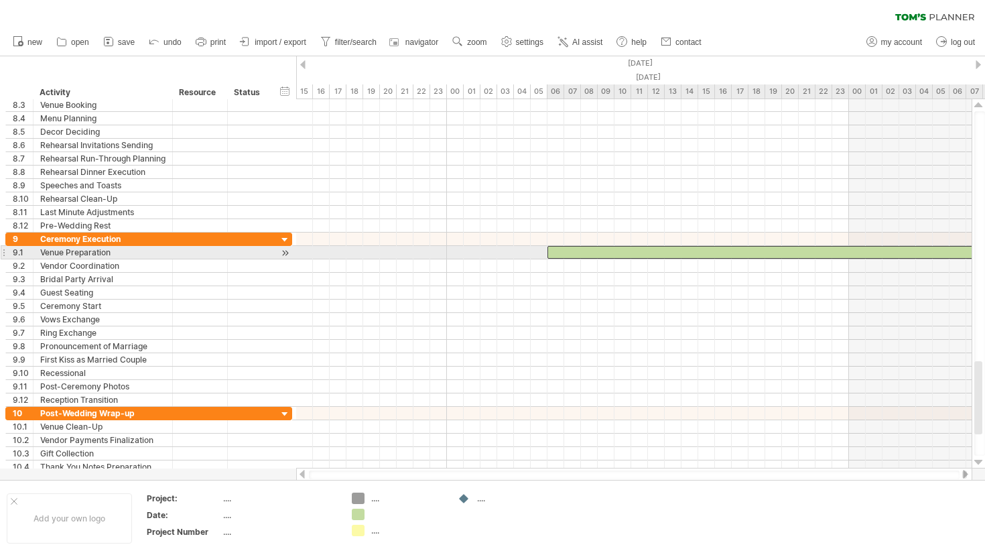
click at [608, 254] on div at bounding box center [975, 252] width 855 height 13
click at [608, 253] on div at bounding box center [975, 252] width 855 height 13
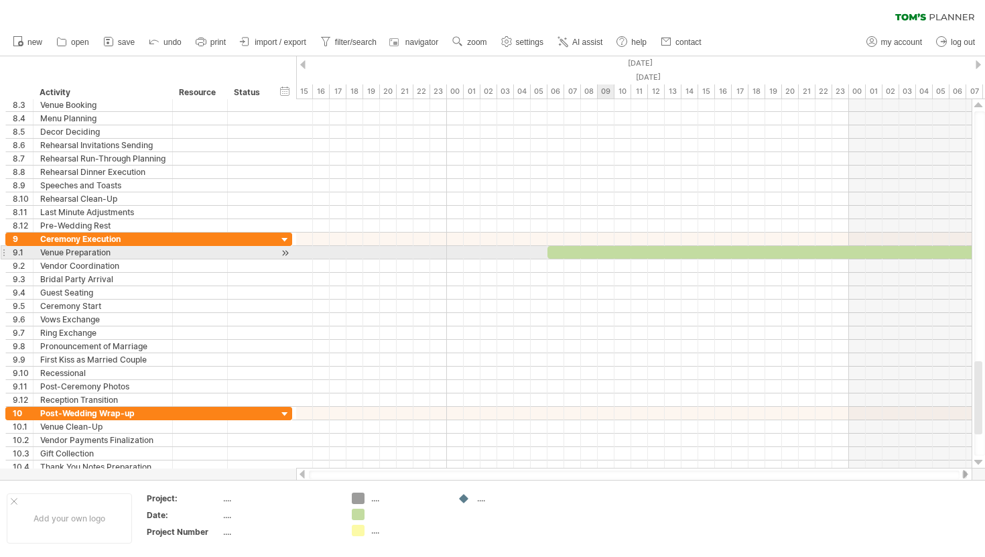
click at [608, 253] on div at bounding box center [975, 252] width 855 height 13
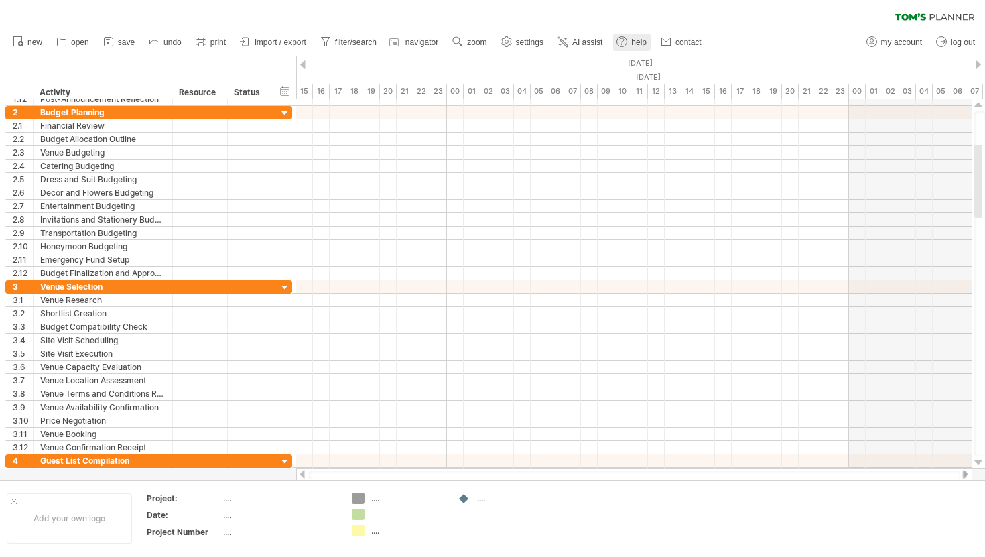
click at [632, 43] on span "help" at bounding box center [638, 42] width 15 height 9
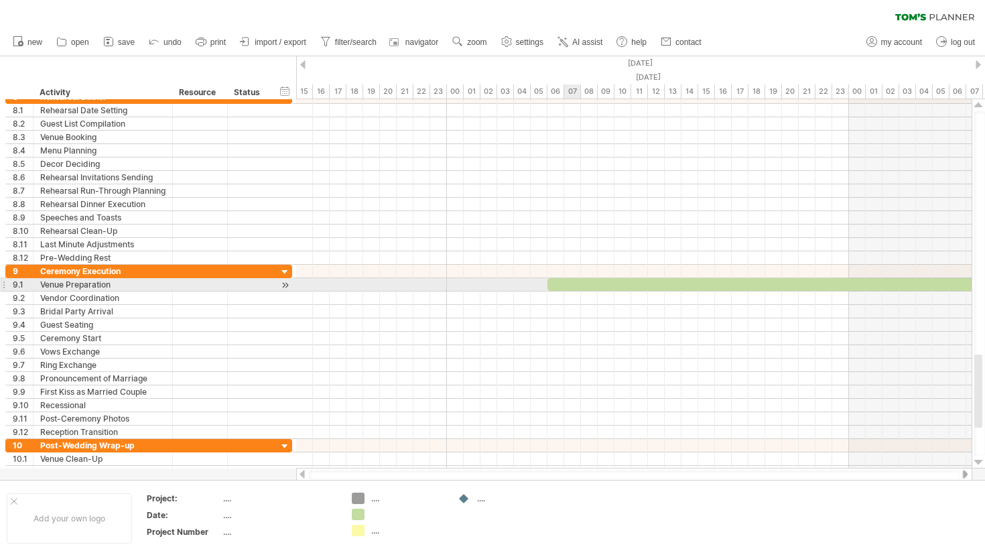
click at [577, 287] on div at bounding box center [975, 284] width 855 height 13
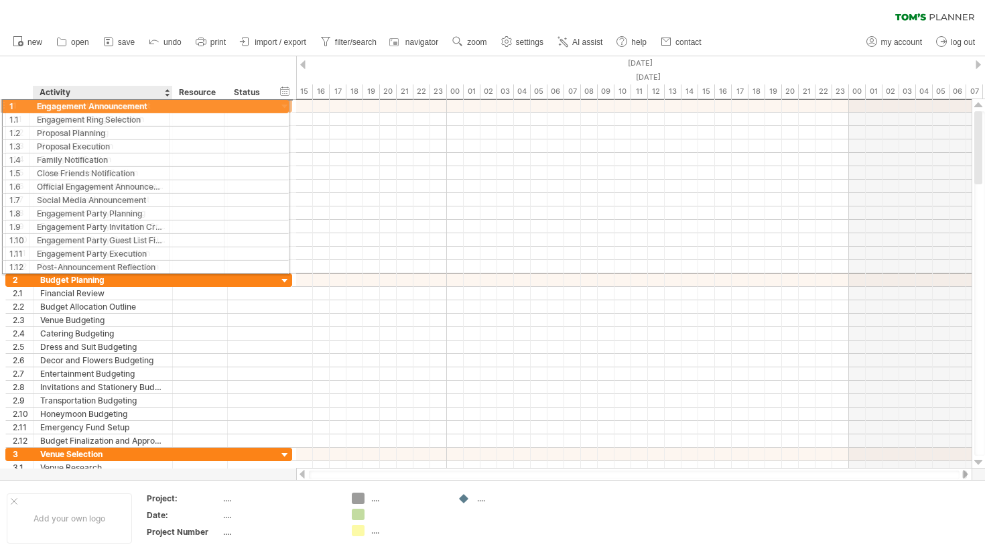
drag, startPoint x: 19, startPoint y: 107, endPoint x: 116, endPoint y: 104, distance: 97.2
click at [116, 104] on div "**********" at bounding box center [148, 106] width 287 height 14
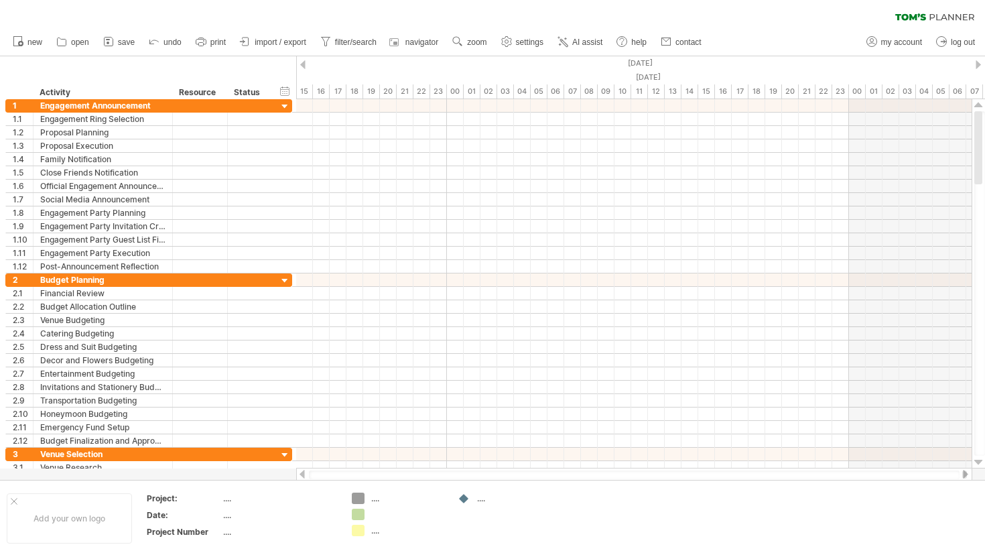
click at [909, 15] on icon at bounding box center [934, 16] width 79 height 7
